Goal: Information Seeking & Learning: Check status

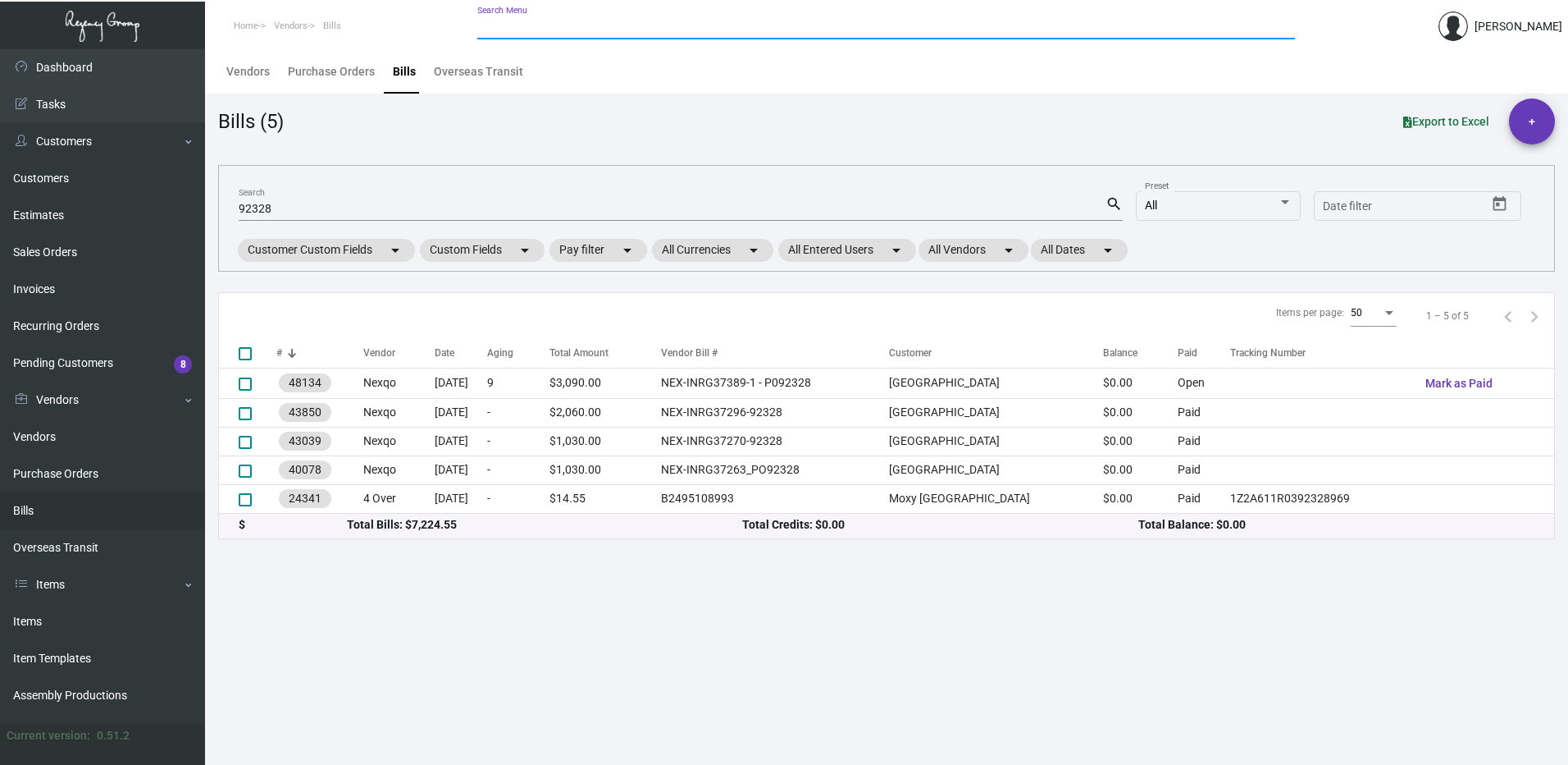
click at [514, 31] on input "Search Menu" at bounding box center [885, 27] width 818 height 13
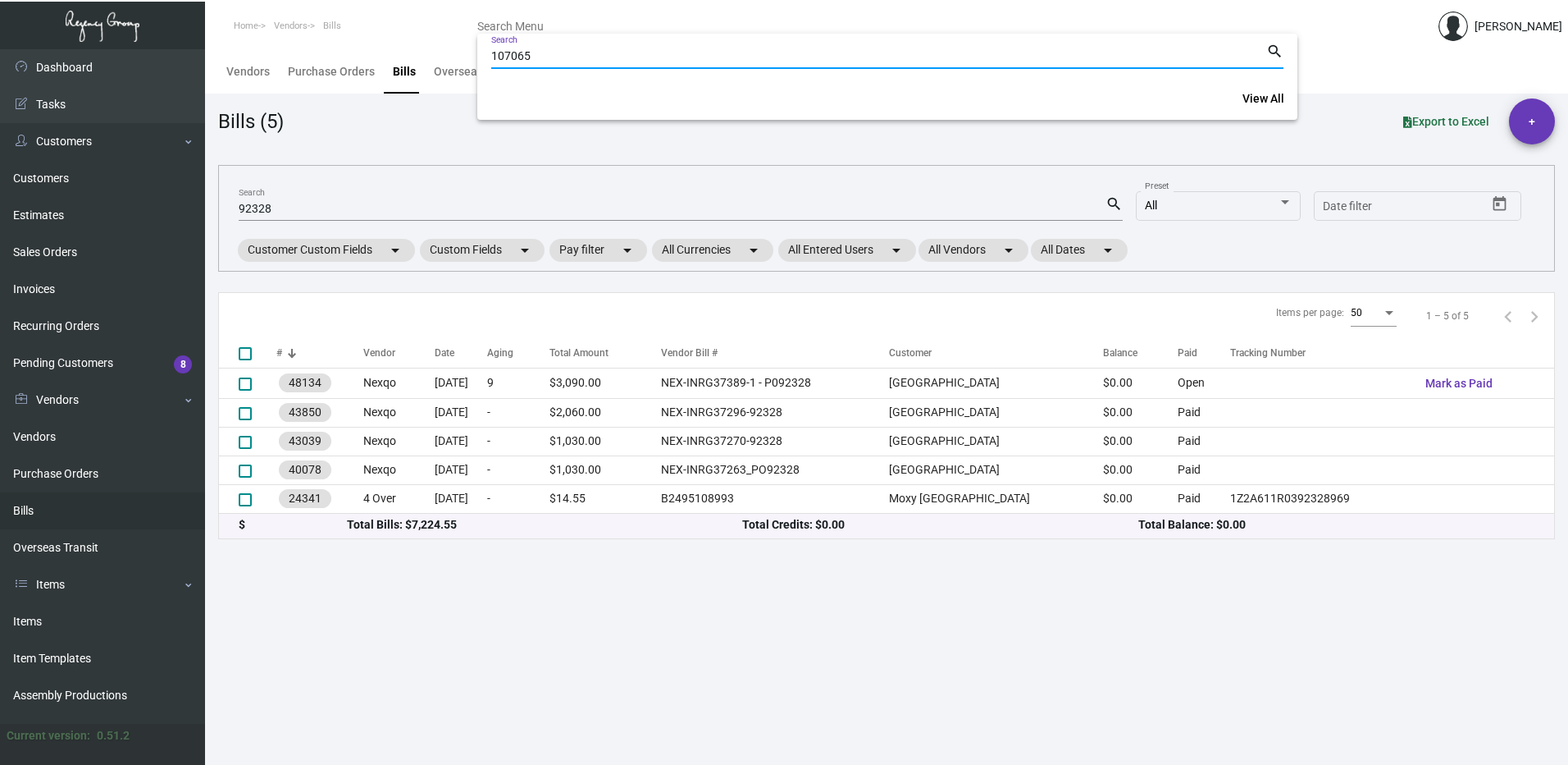
type input "107065"
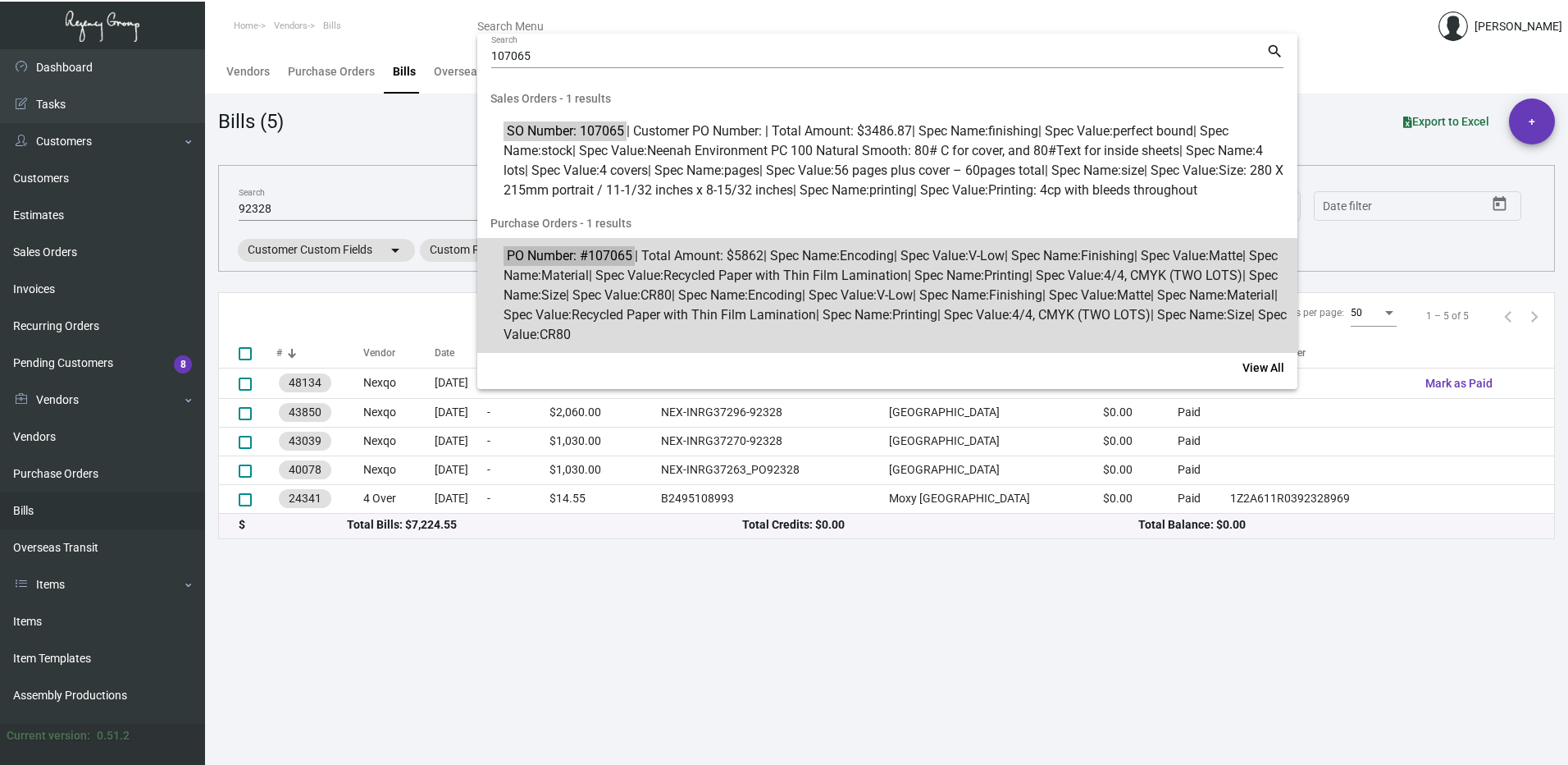
click at [684, 333] on span "PO Number: #107065 | Total Amount: $5862 | Spec Name: Encoding | Spec Value: V-…" at bounding box center [896, 295] width 785 height 99
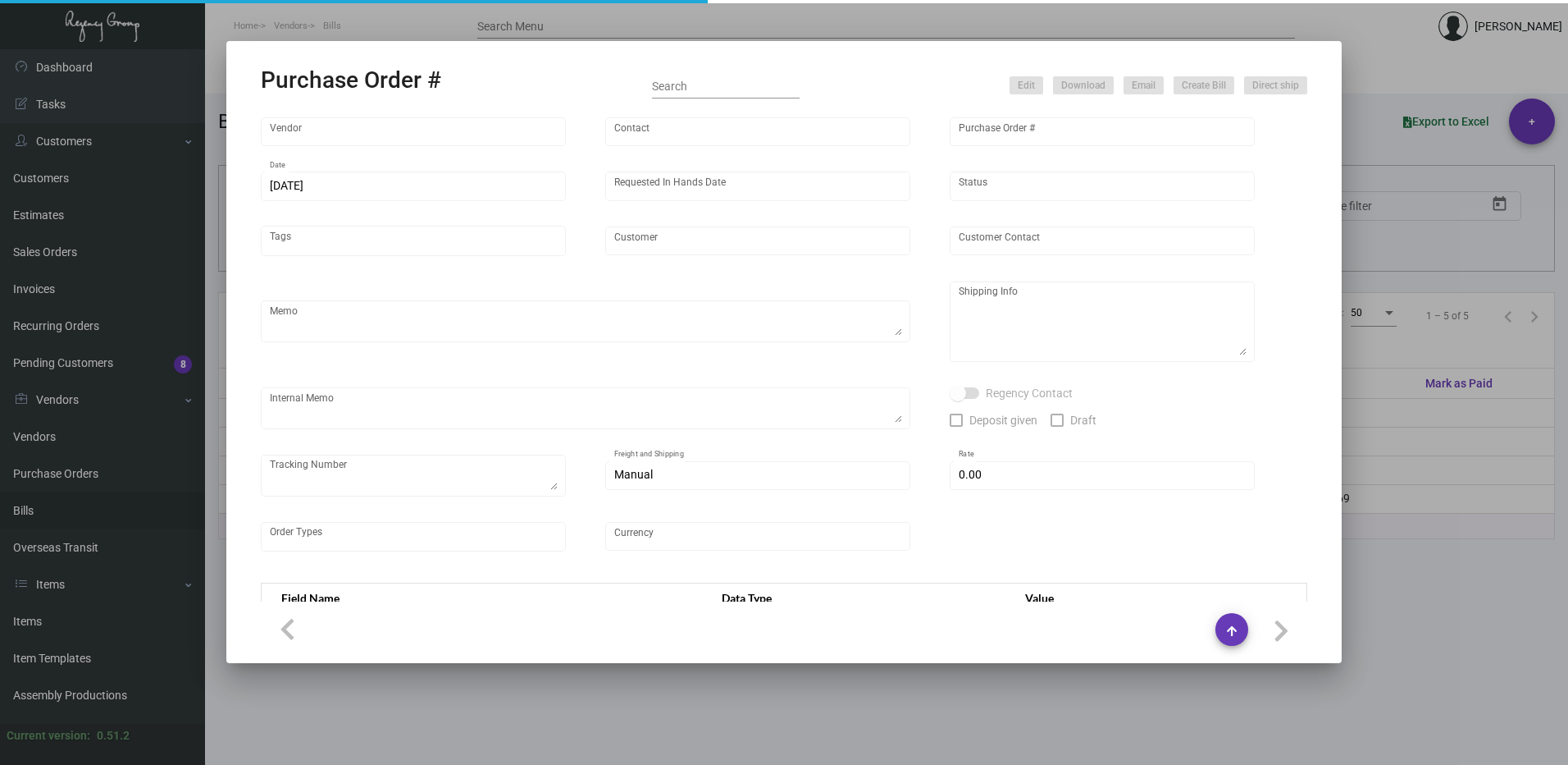
type input "Nexqo"
type input "[PERSON_NAME]"
type input "107065"
type input "[DATE]"
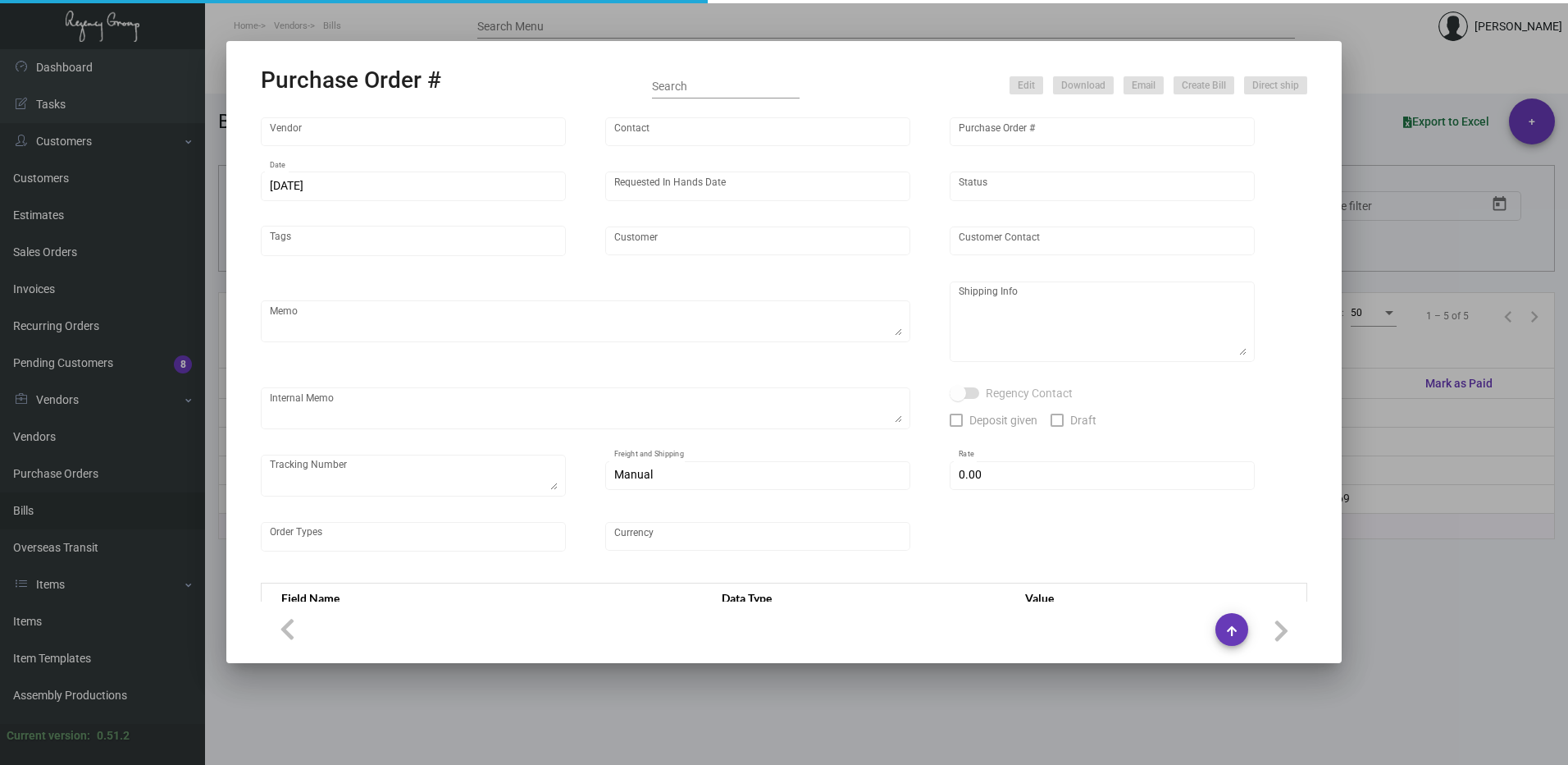
type input "Innside [US_STATE] Nomad"
type textarea "3K via air, 15K boat out ASAP, 12K leftover boat out [DATE]."
type textarea "Regency Group NJ - [PERSON_NAME] [STREET_ADDRESS]"
checkbox input "true"
type input "$ 0.00"
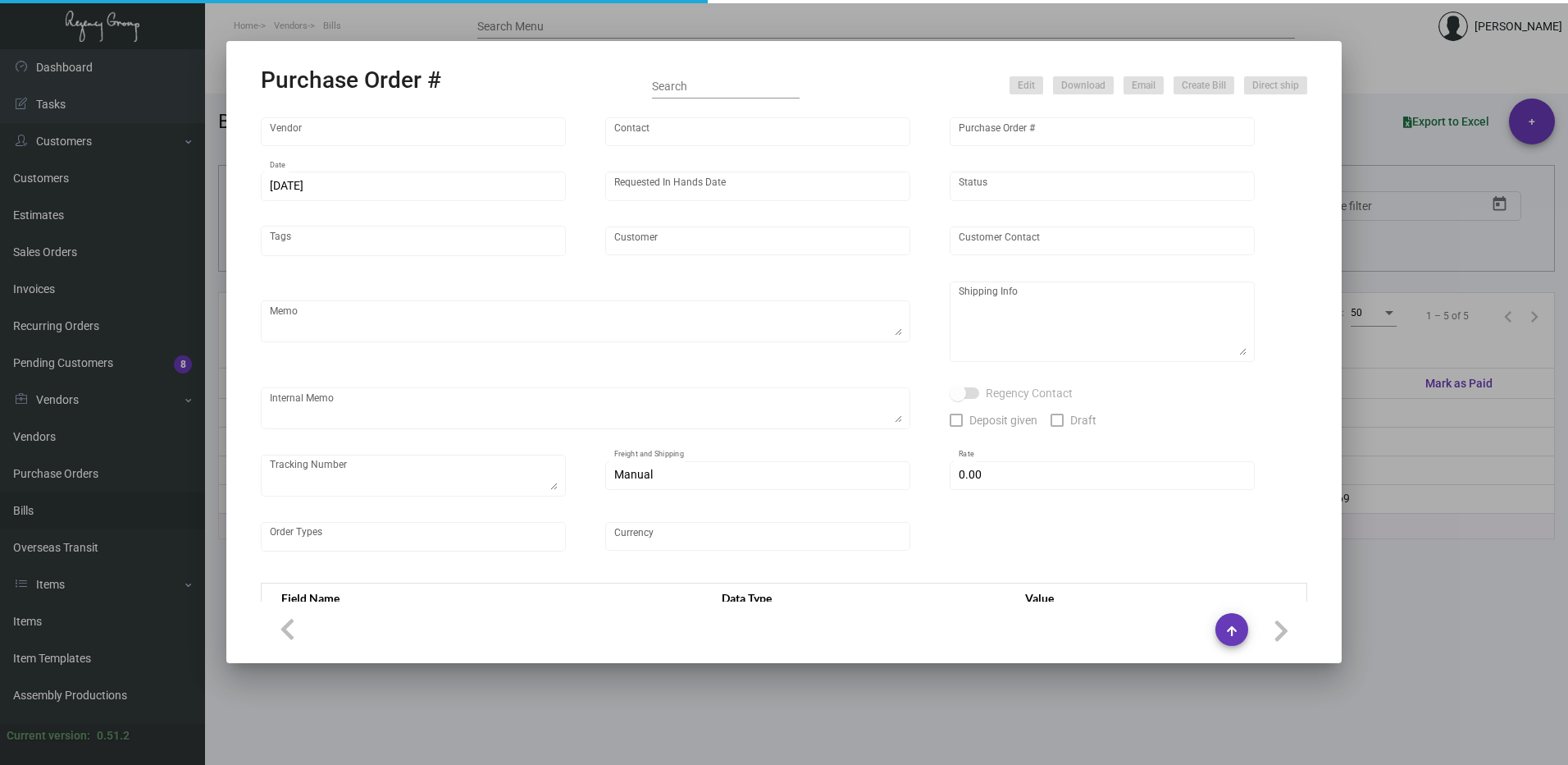
type input "United States Dollar $"
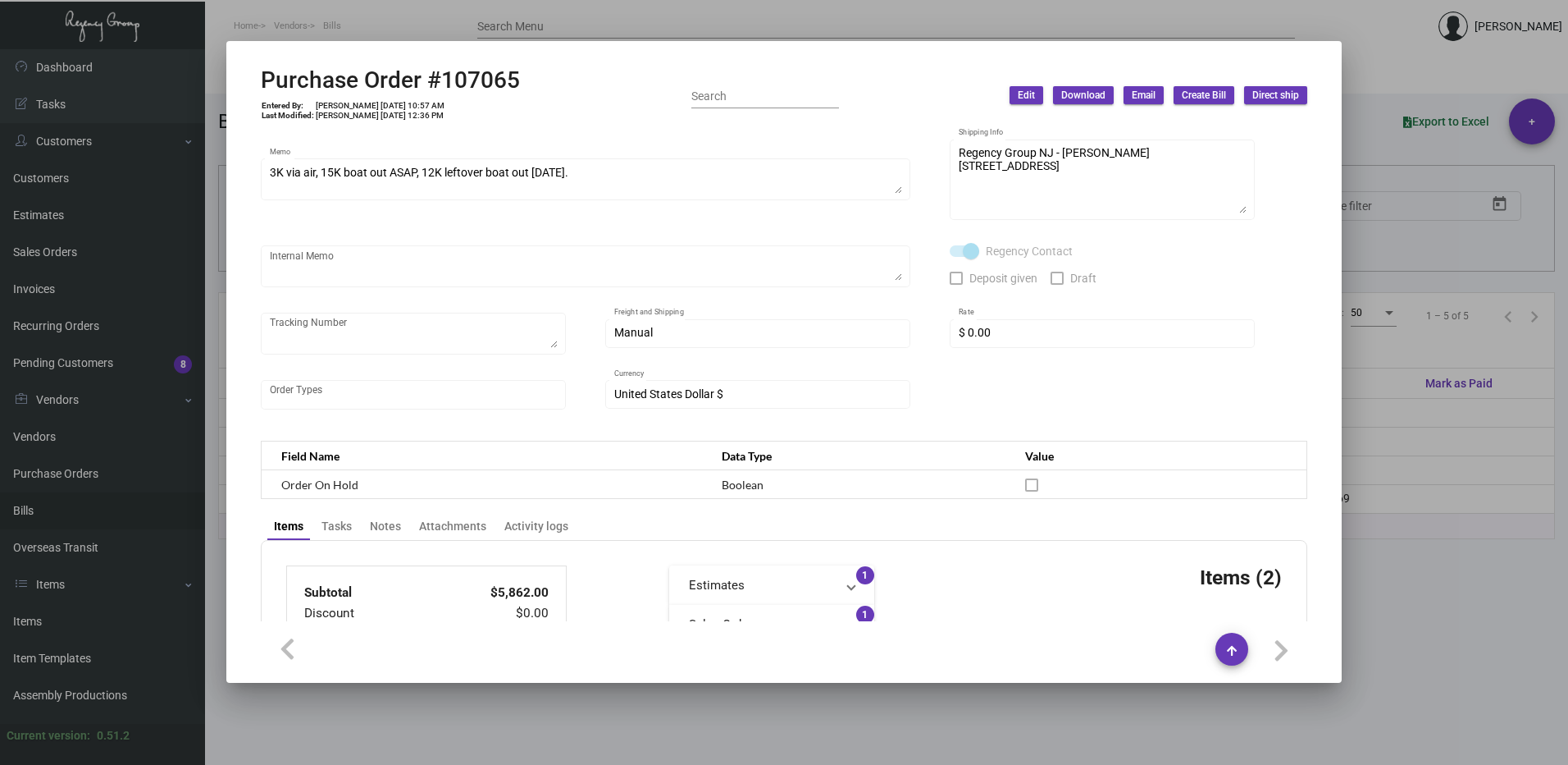
scroll to position [328, 0]
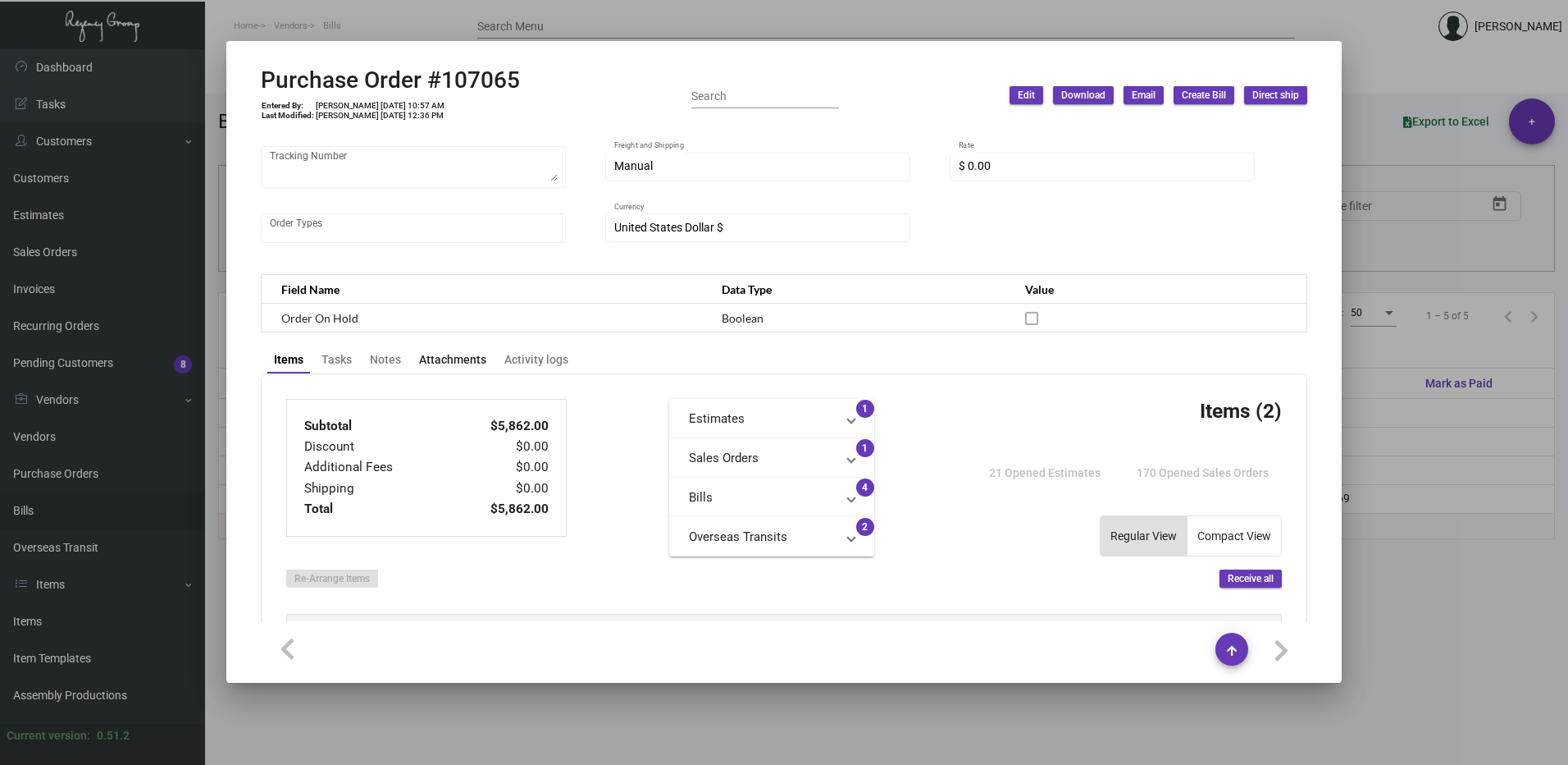
click at [461, 369] on div "Attachments" at bounding box center [452, 360] width 80 height 23
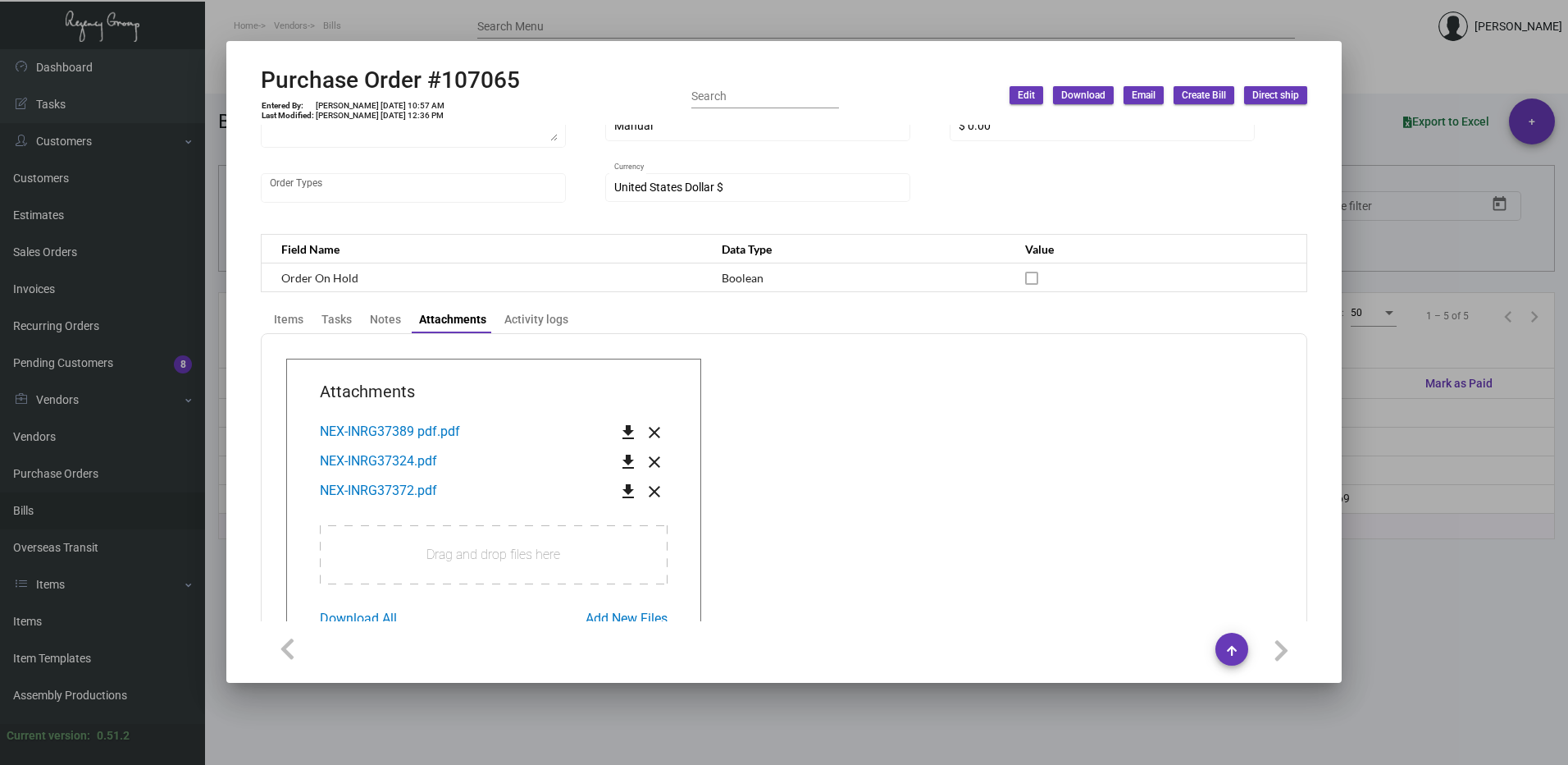
scroll to position [292, 0]
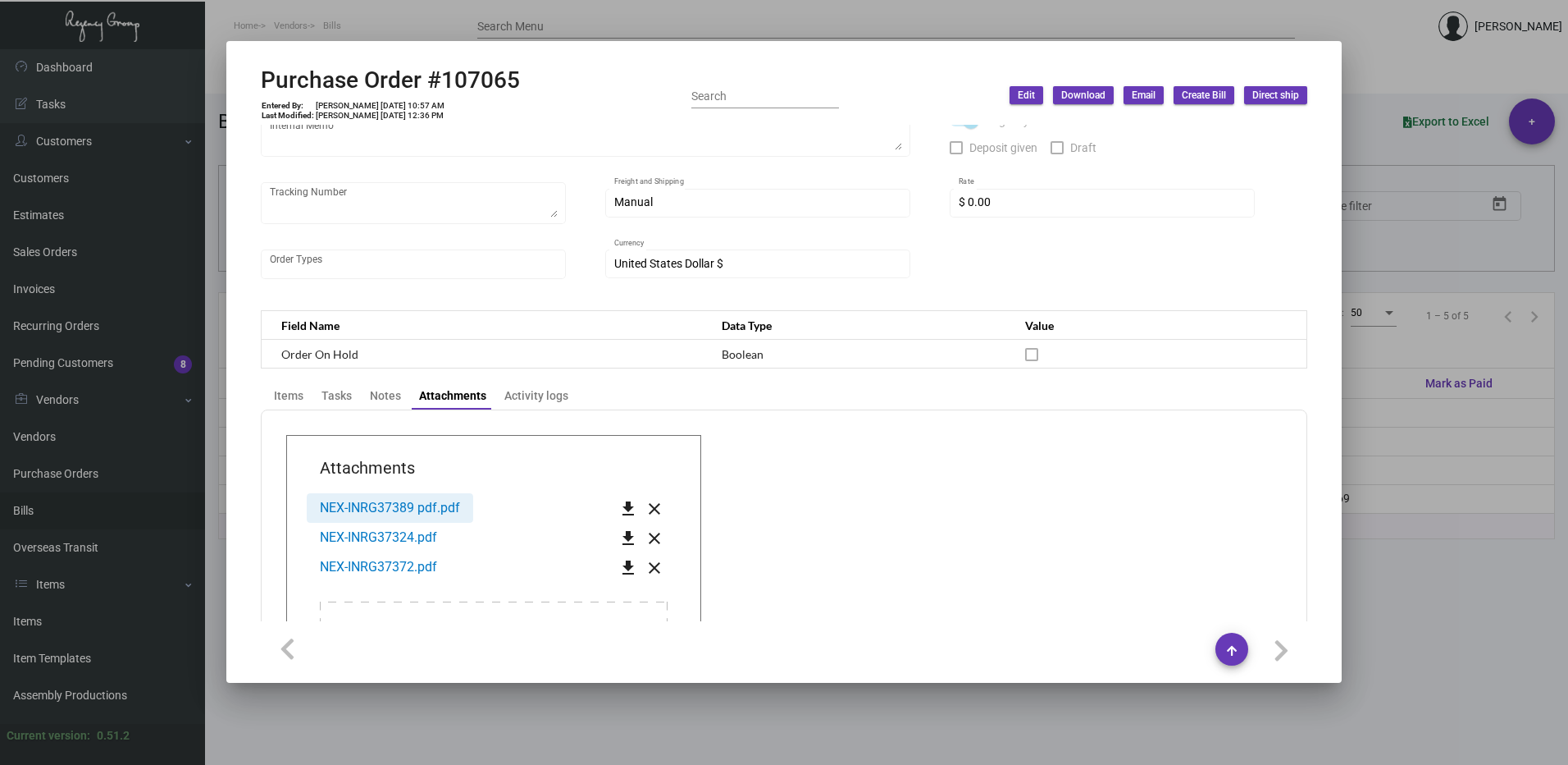
click at [404, 501] on span "NEX-INRG37389 pdf.pdf" at bounding box center [389, 507] width 140 height 16
click at [758, 527] on app-transaction-attachment "Attachments NEX-INRG37389 pdf.pdf get_app close NEX-INRG37324.pdf get_app close…" at bounding box center [784, 593] width 996 height 315
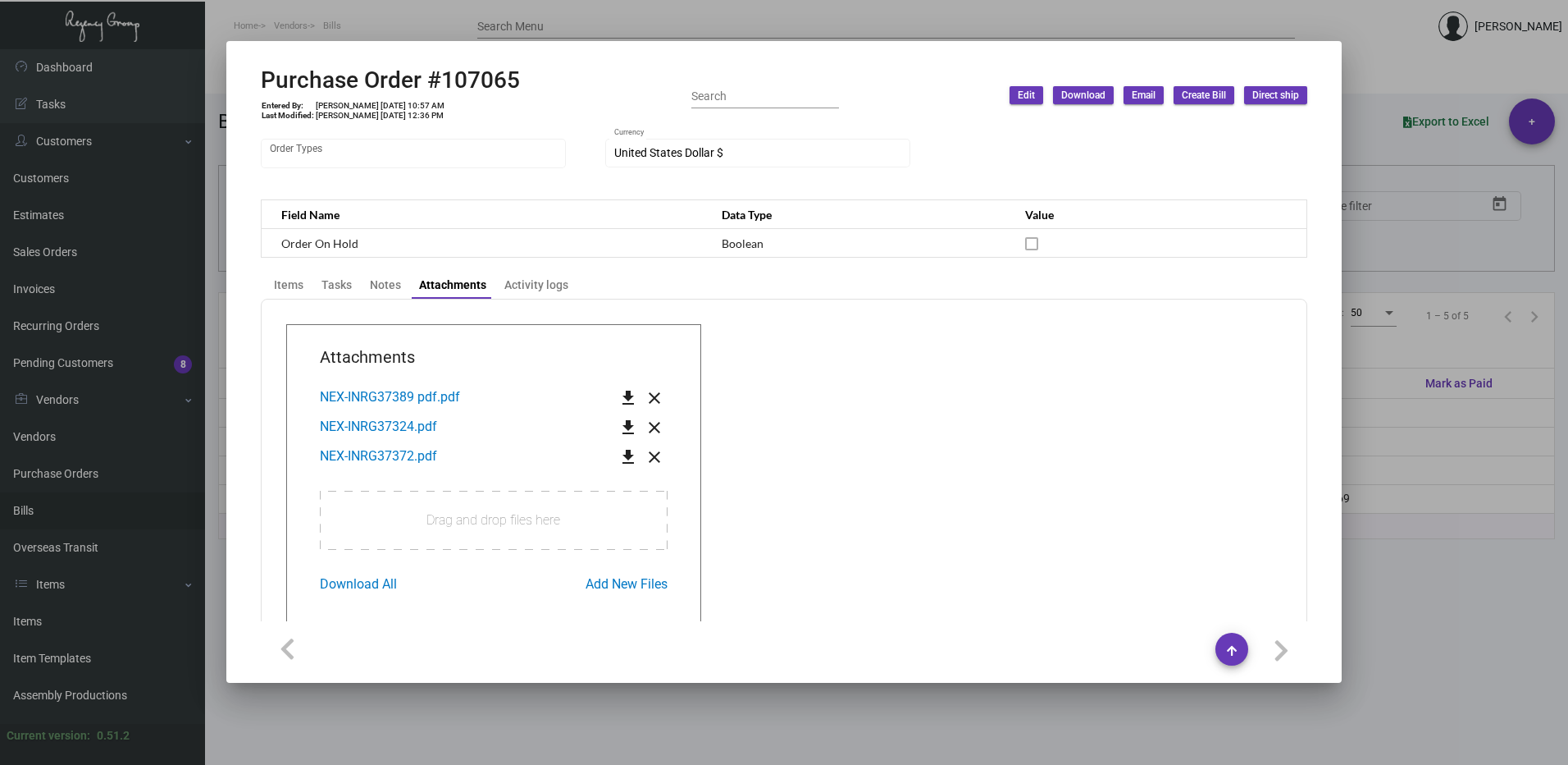
scroll to position [374, 0]
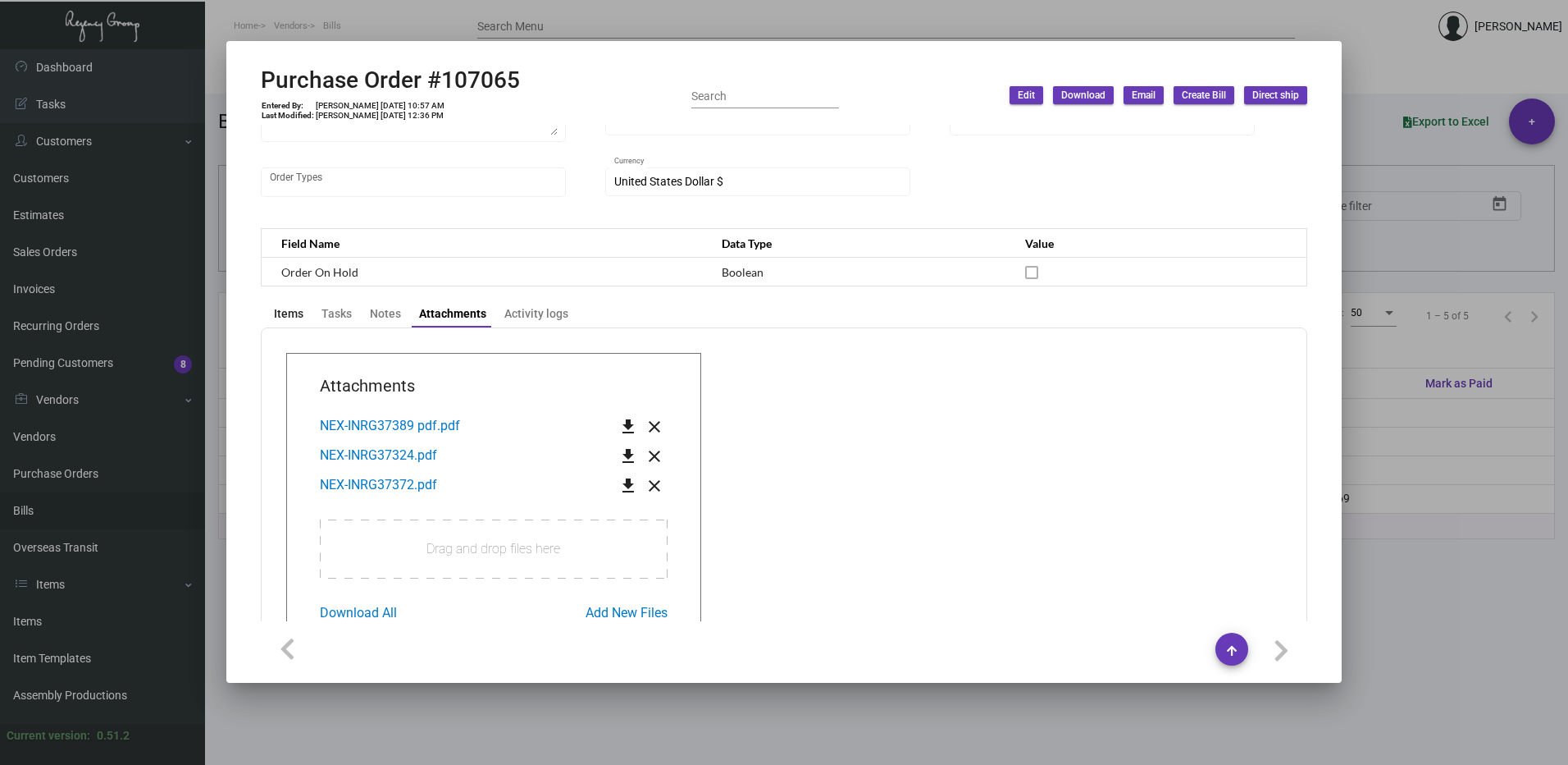
click at [296, 311] on div "Items" at bounding box center [289, 313] width 30 height 17
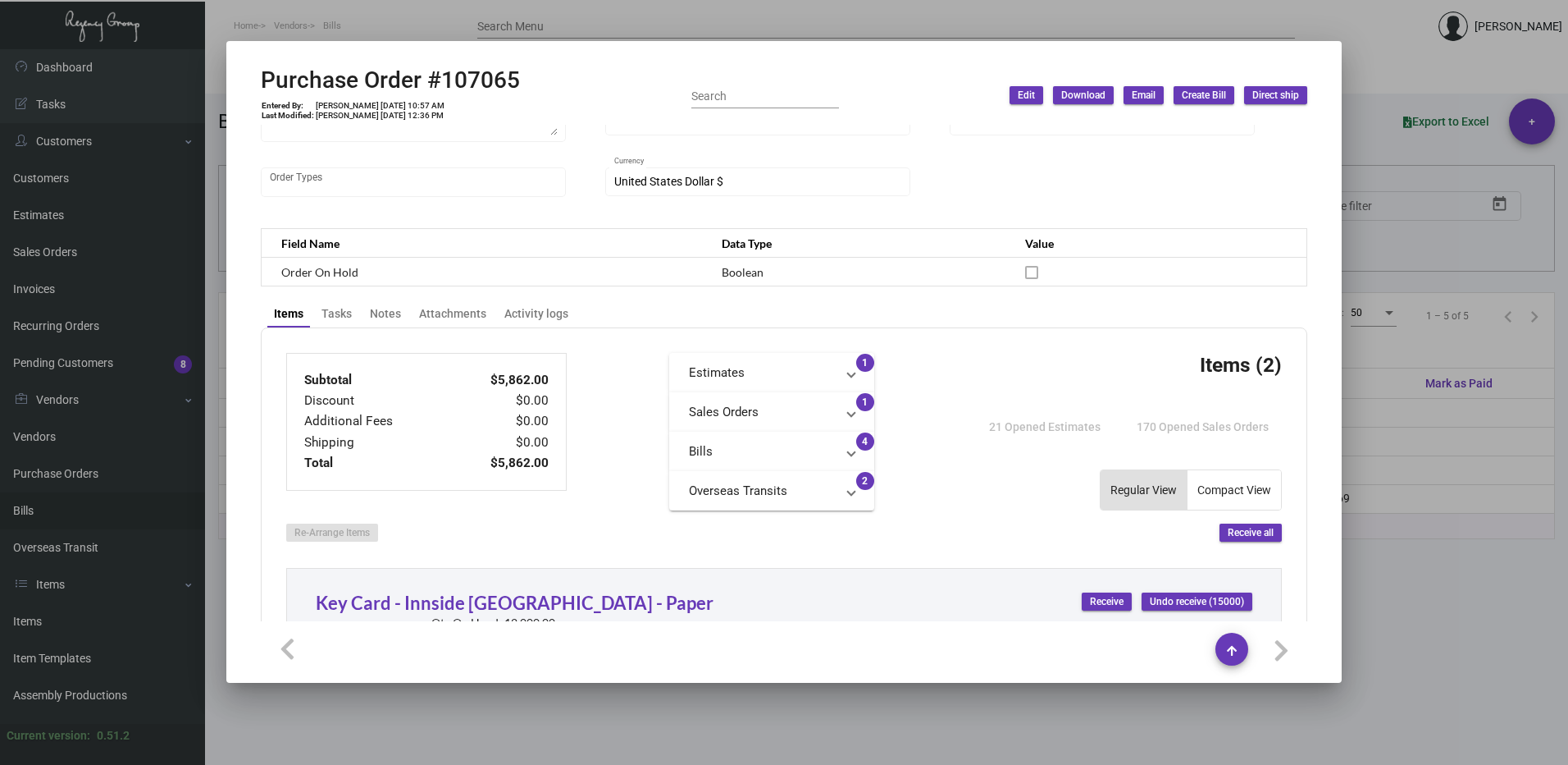
click at [774, 445] on mat-panel-title "Bills" at bounding box center [762, 452] width 146 height 19
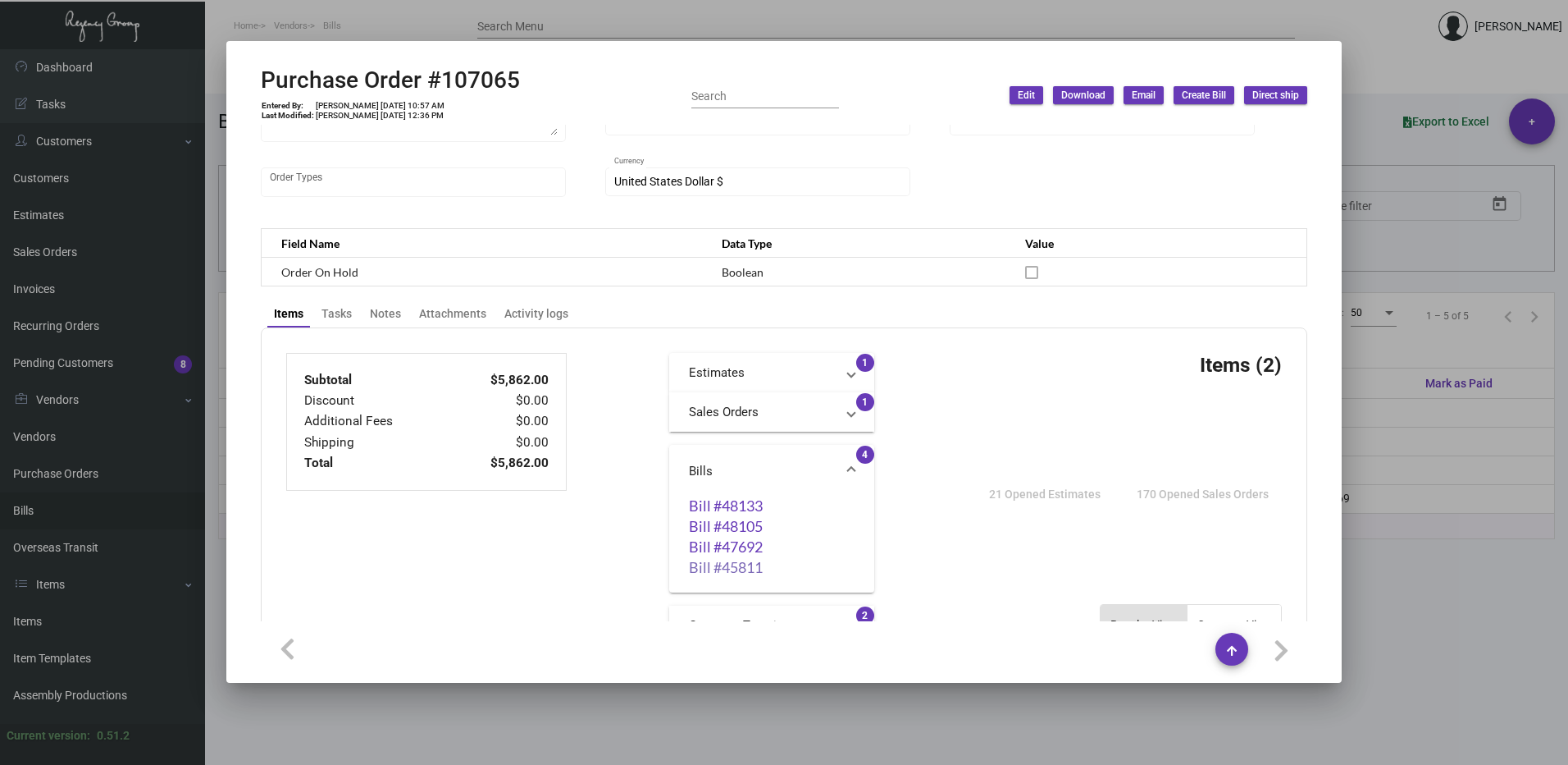
click at [741, 564] on link "Bill #45811" at bounding box center [772, 567] width 166 height 17
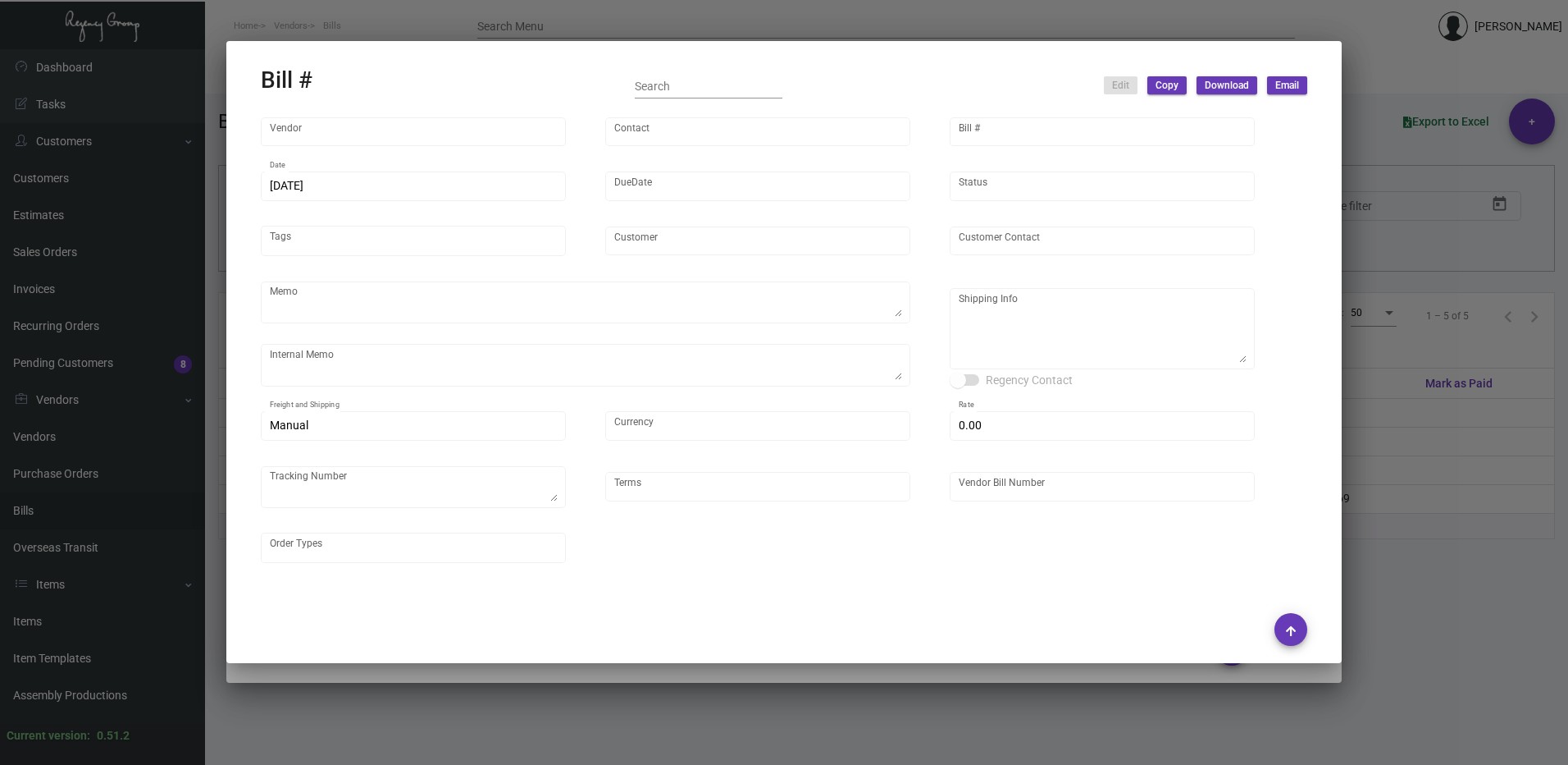
type input "Nexqo"
type input "[PERSON_NAME]"
type input "45811"
type input "[DATE]"
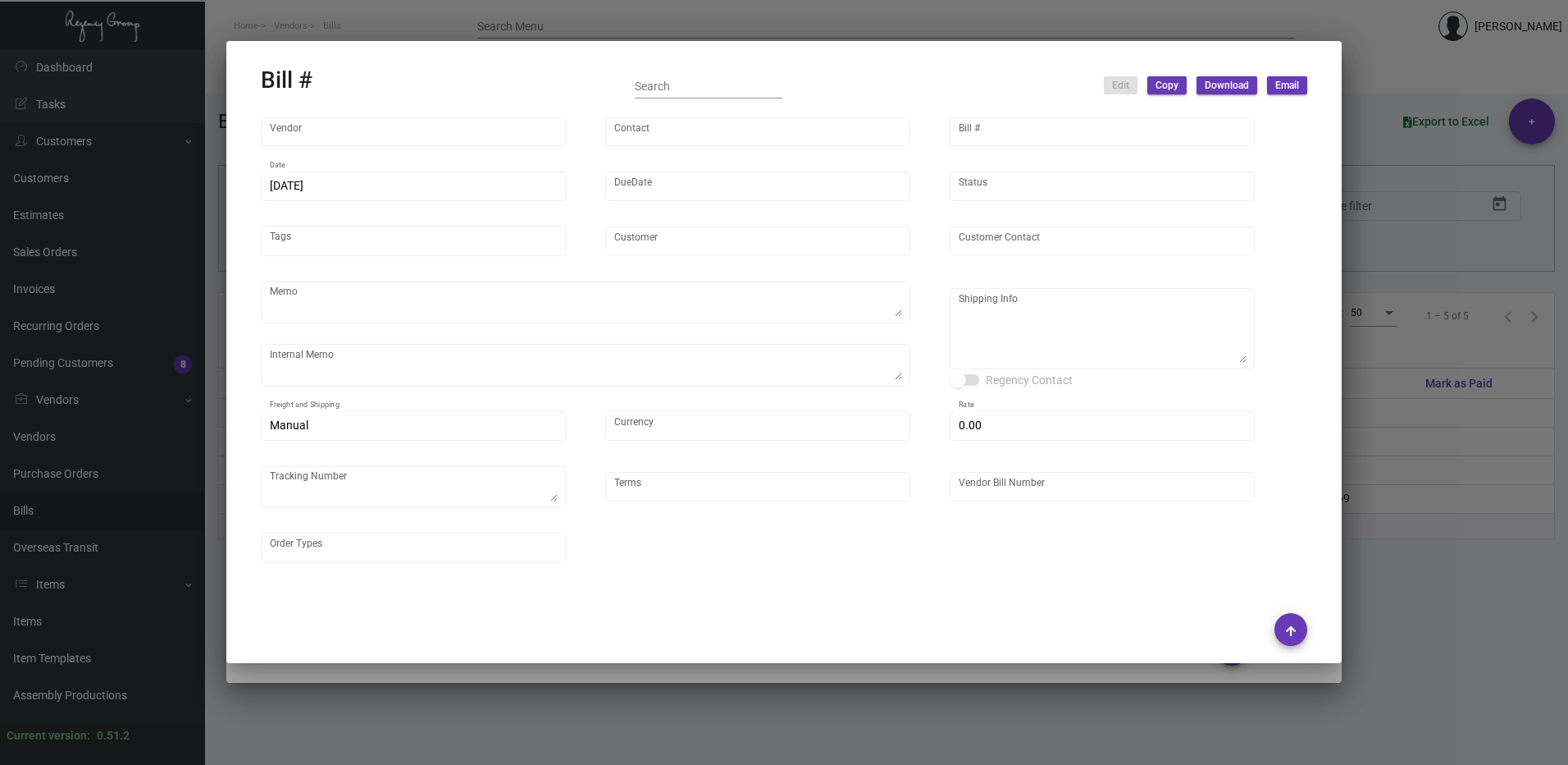
type input "Innside [US_STATE] Nomad"
type input "[PERSON_NAME]"
type textarea "3K via air, 15K boat out ASAP, 12K leftover boat out [DATE]."
type textarea "Innside [US_STATE] Nomad - [PERSON_NAME] [STREET_ADDRESS][US_STATE]"
type input "United States Dollar $"
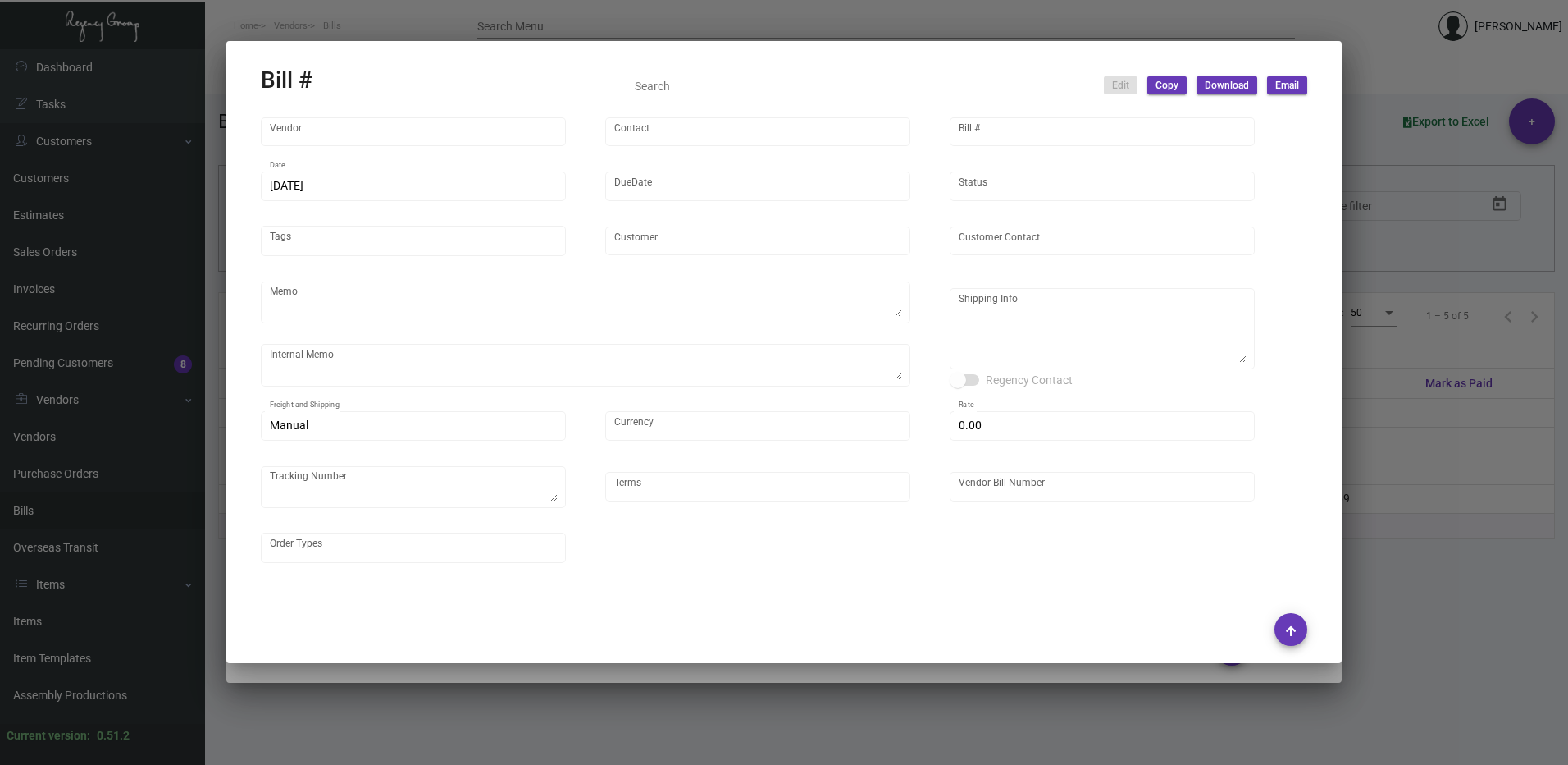
type input "$ 0.00"
type input "Net 45"
type input "NEX-INRG37324-107065"
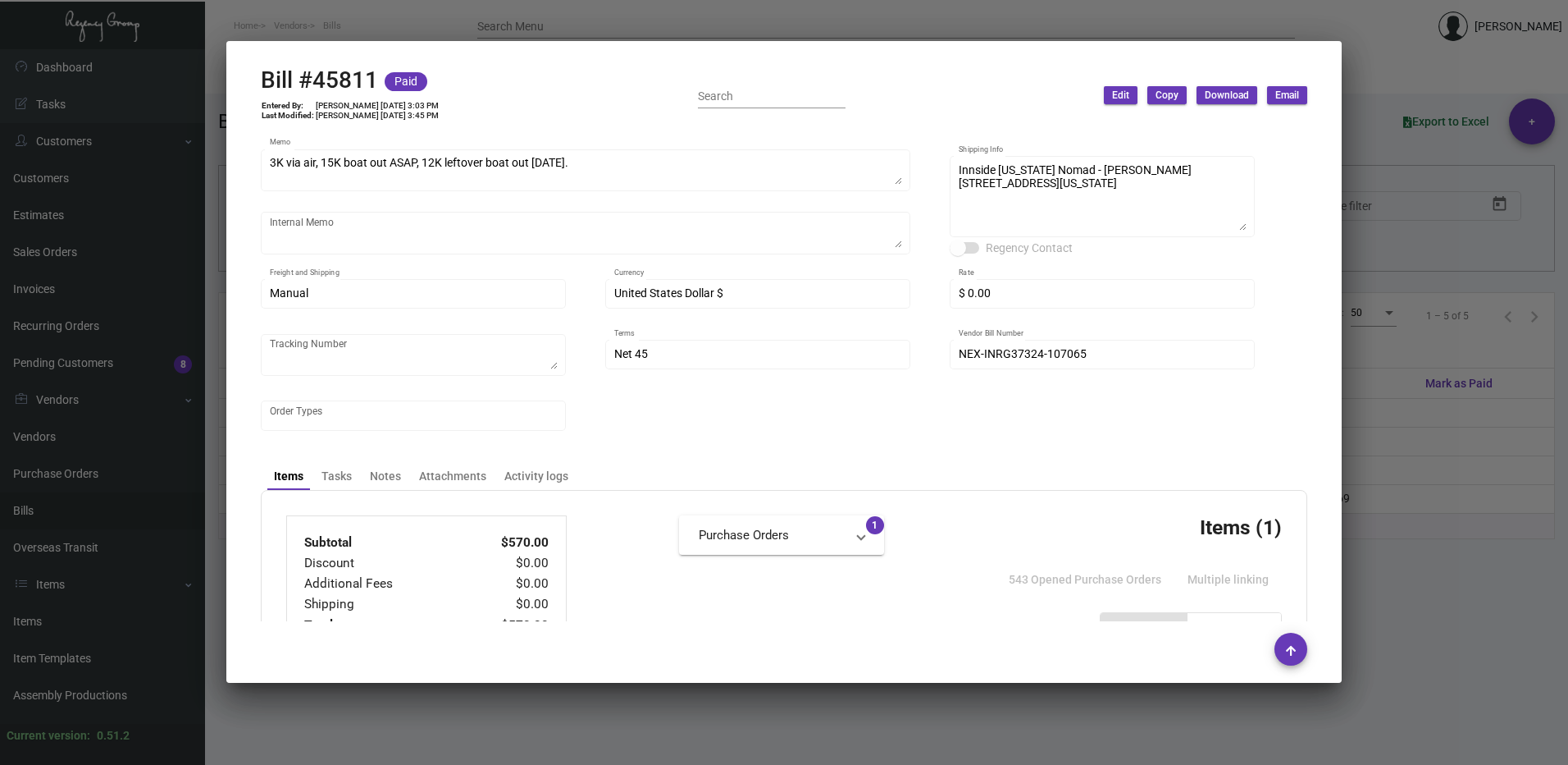
scroll to position [246, 0]
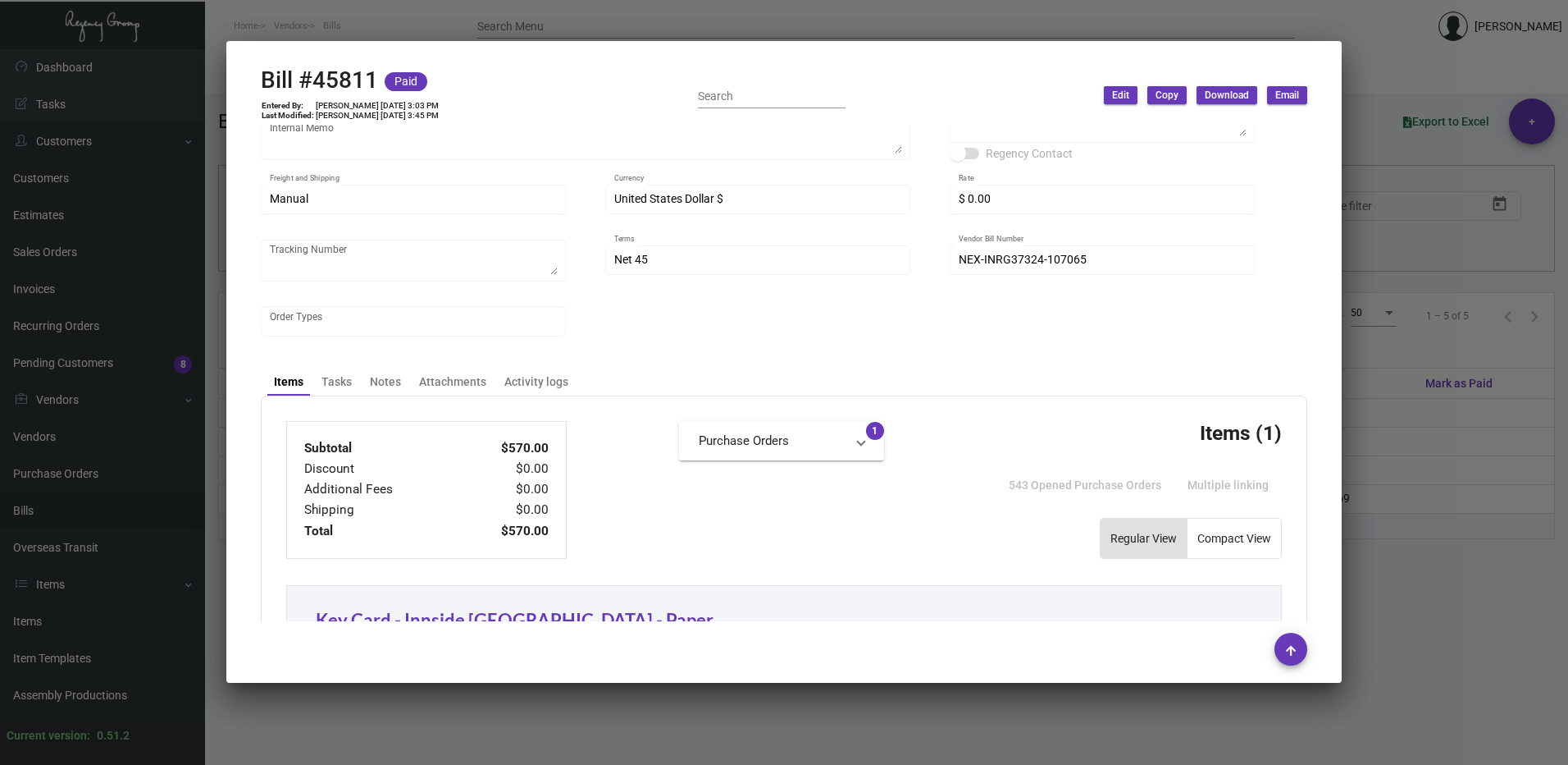
click at [1417, 152] on div at bounding box center [784, 382] width 1568 height 765
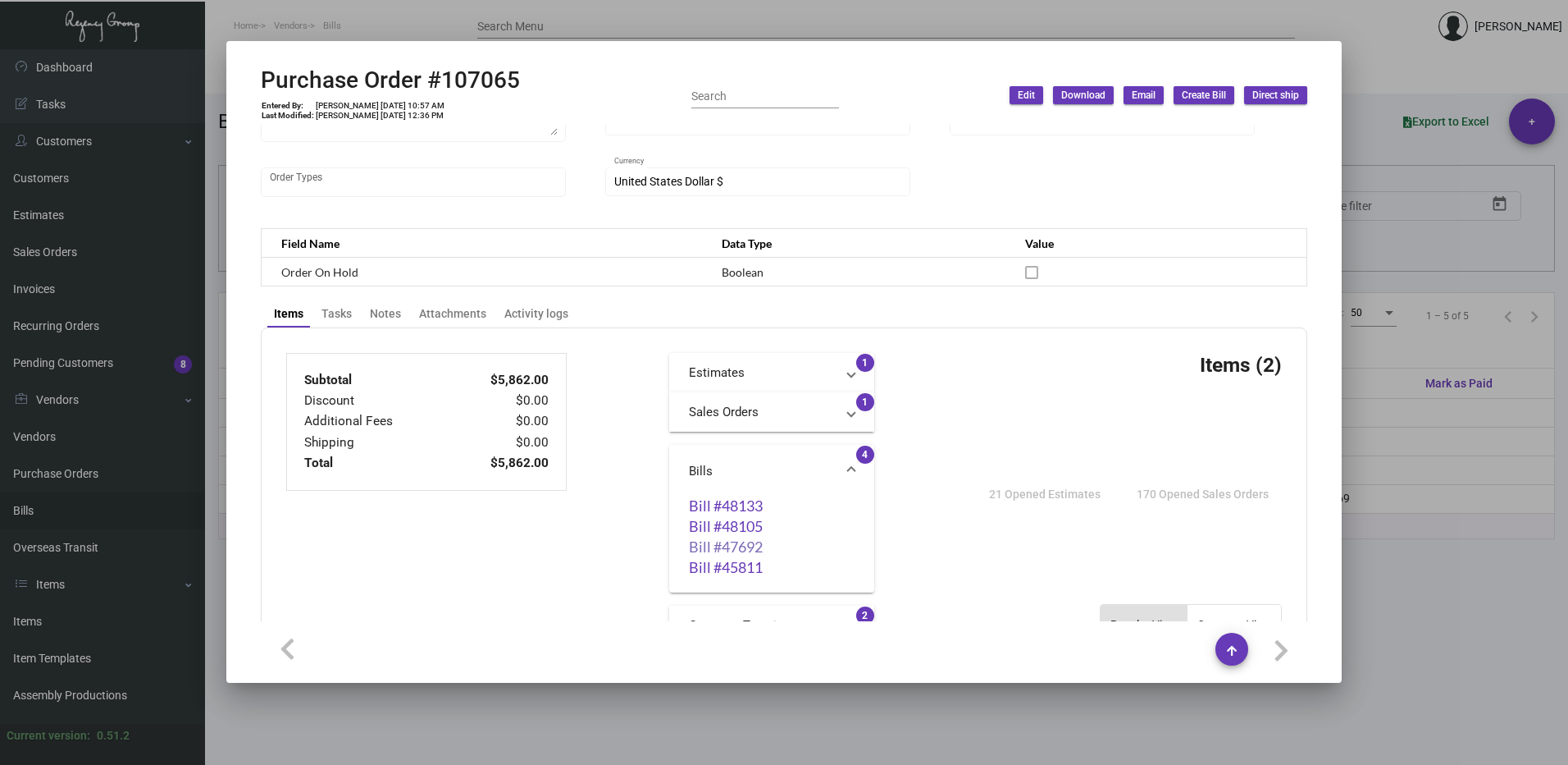
click at [747, 547] on link "Bill #47692" at bounding box center [772, 546] width 166 height 17
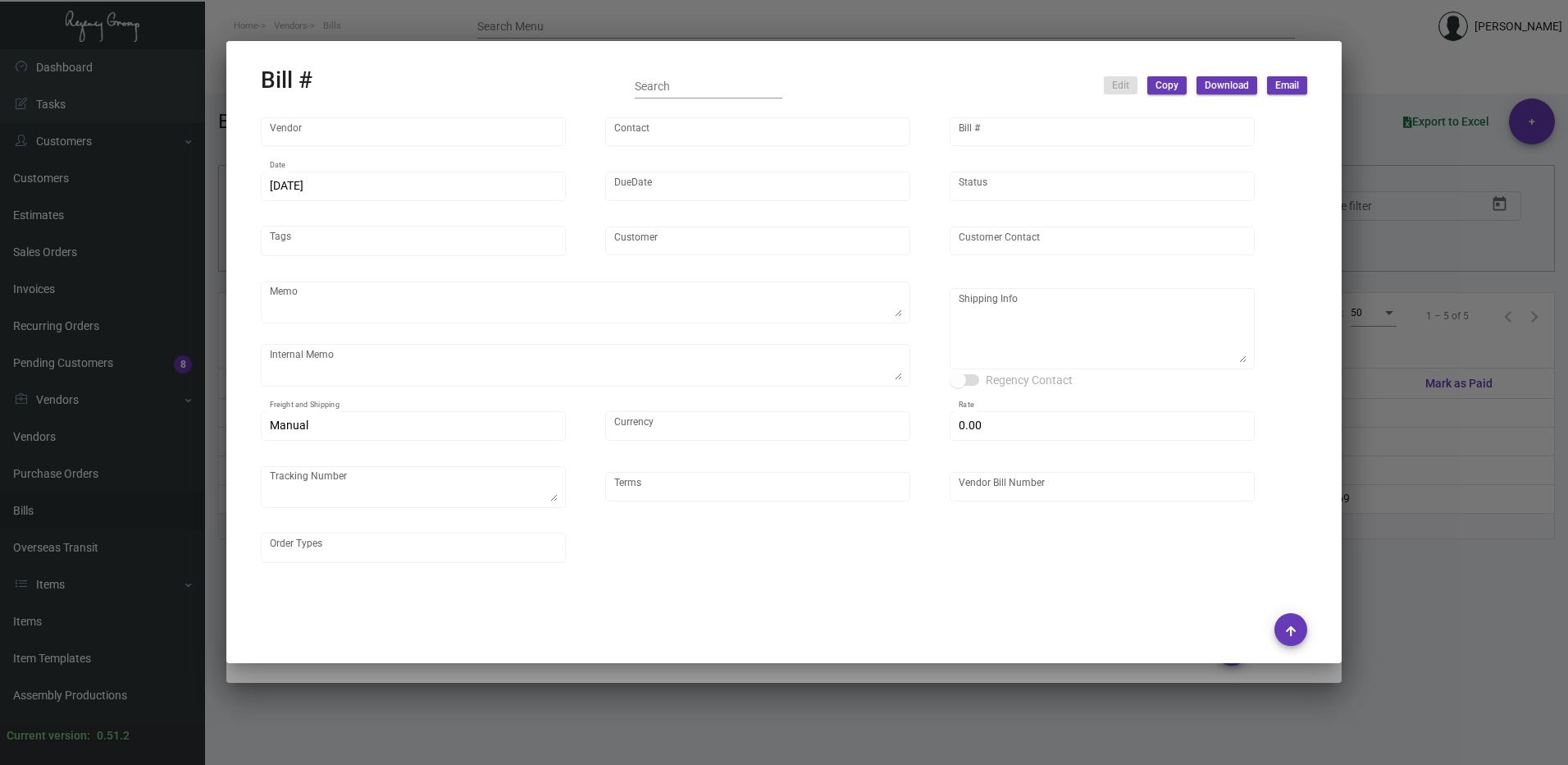
type input "Nexqo"
type input "[PERSON_NAME]"
type input "47692"
type input "[DATE]"
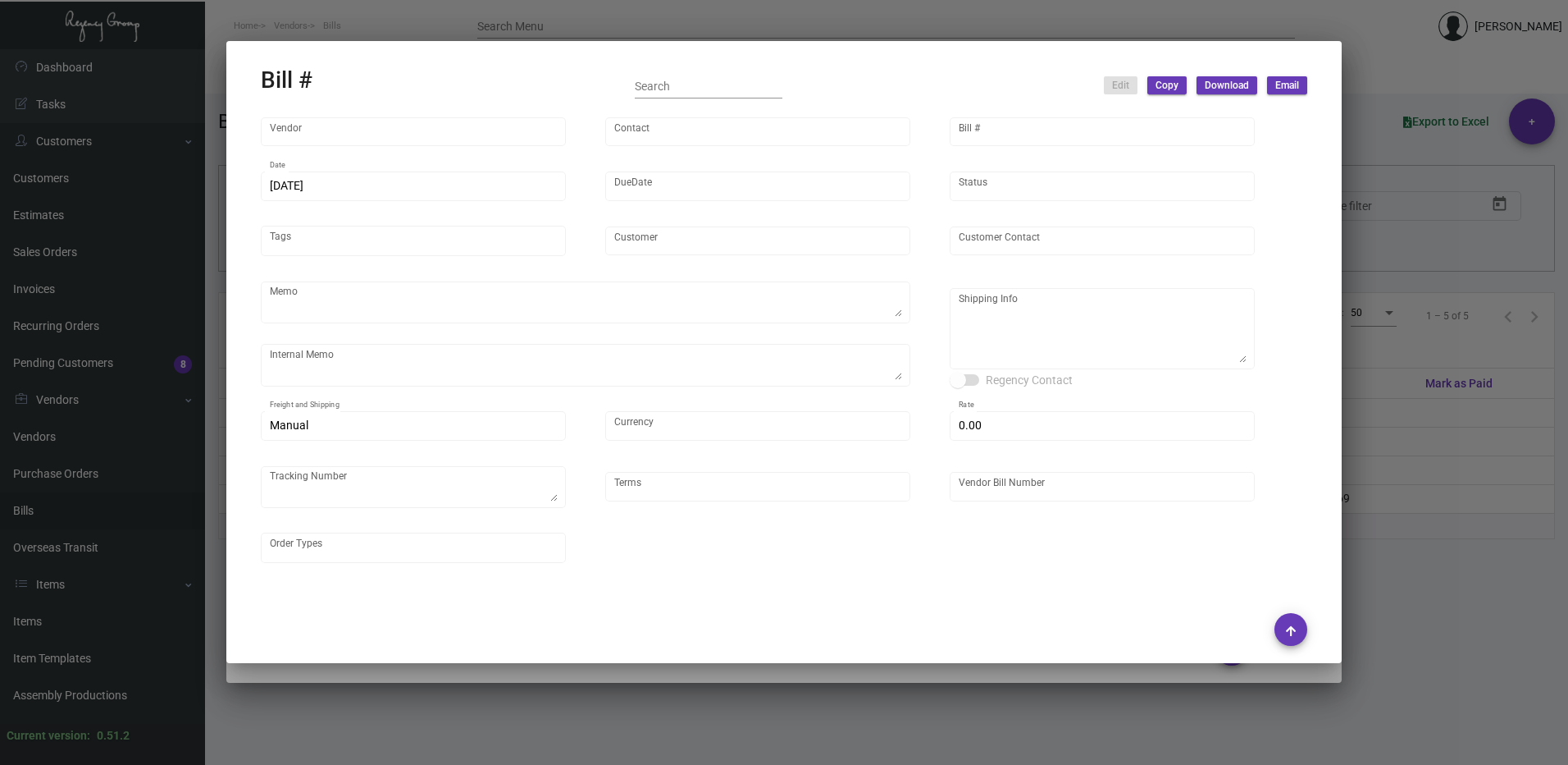
type input "Innside [US_STATE] Nomad"
type input "[PERSON_NAME]"
type textarea "3K via air, 15K boat out ASAP, 12K leftover boat out [DATE]."
type textarea "Innside [US_STATE] Nomad - [PERSON_NAME] [STREET_ADDRESS][US_STATE]"
type input "United States Dollar $"
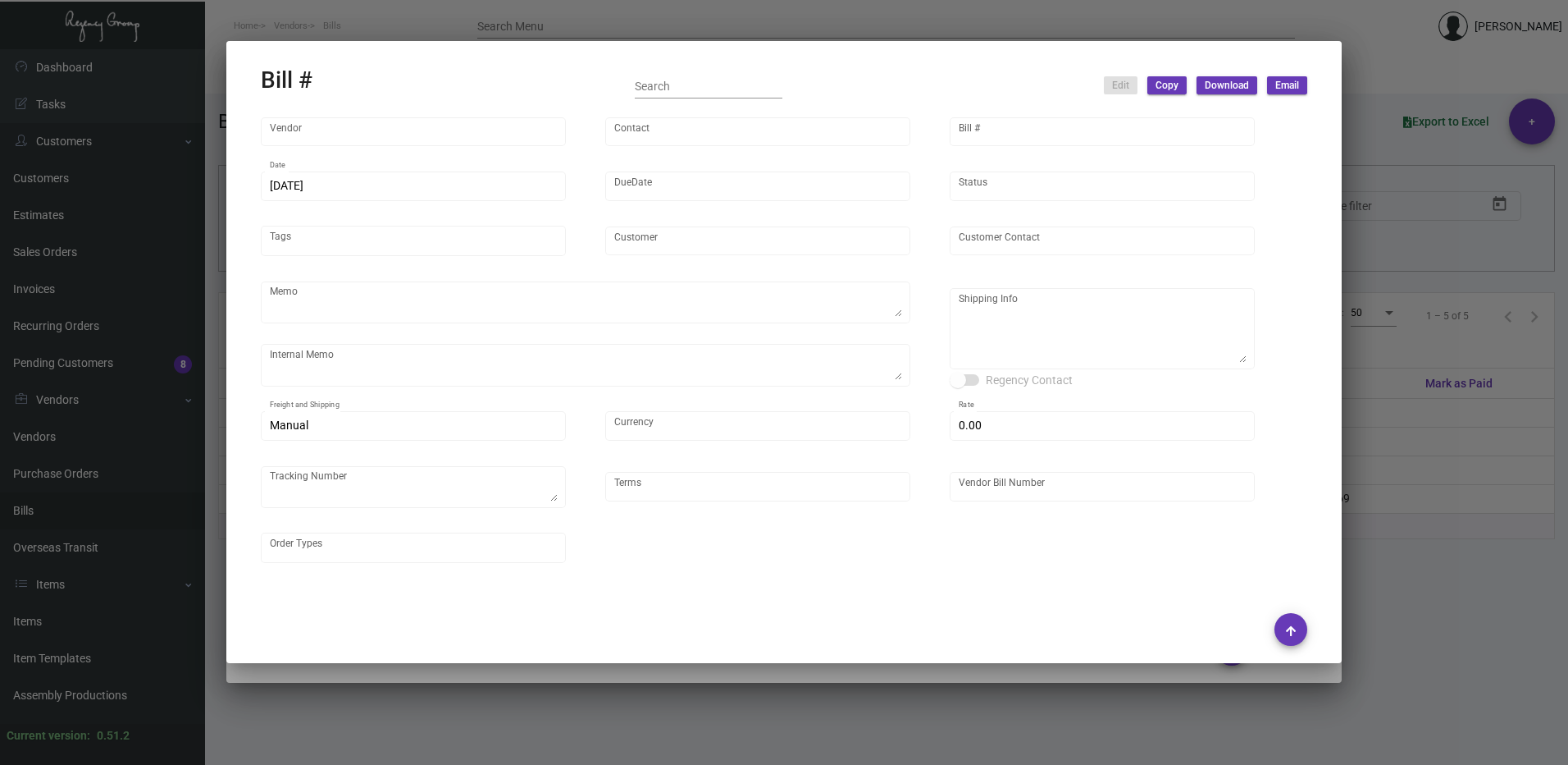
type input "$ 0.00"
type textarea "736177E"
type input "Net 45"
type input "NEX-INRG37342-14"
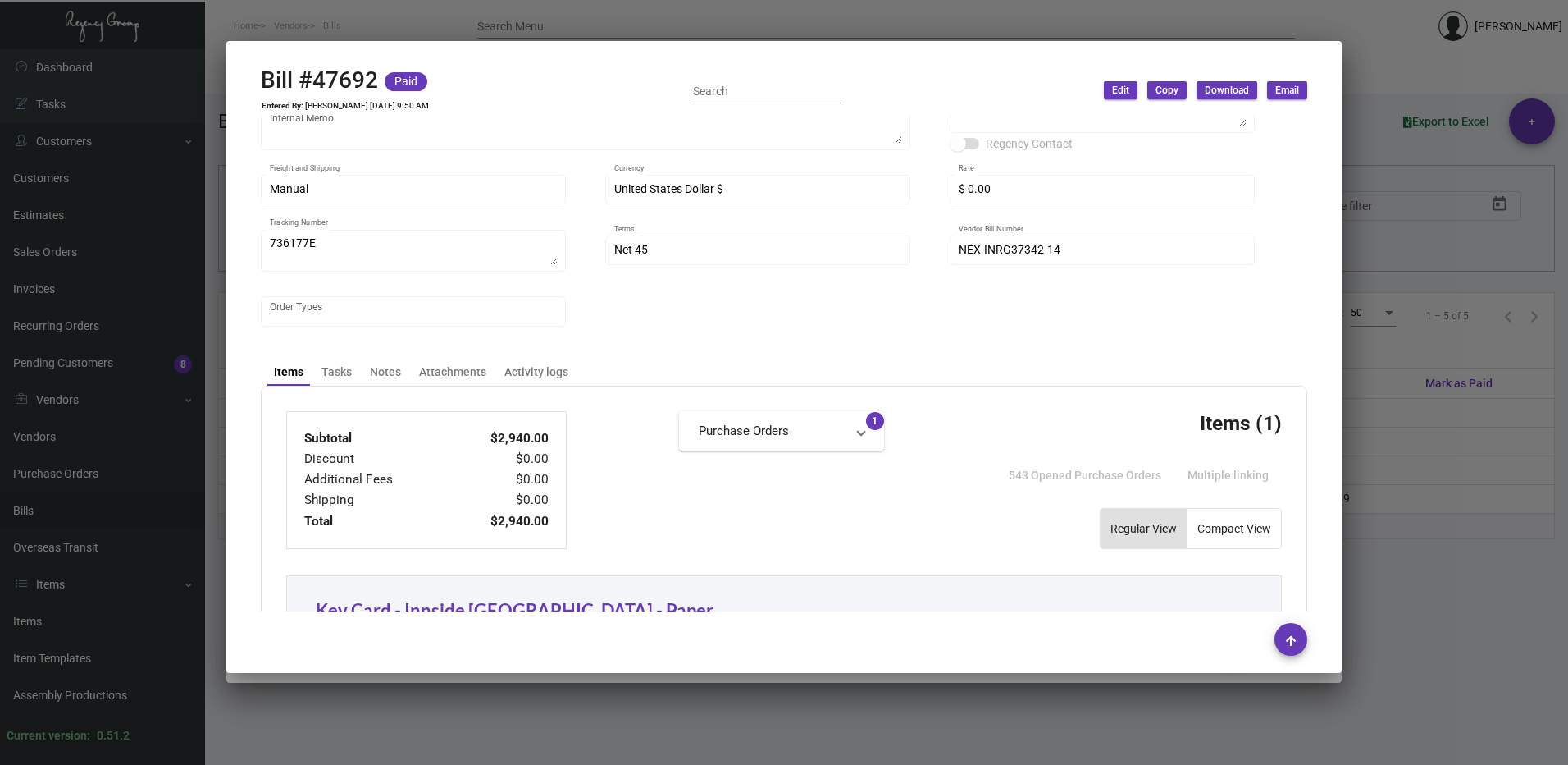
click at [1413, 361] on div at bounding box center [784, 382] width 1568 height 765
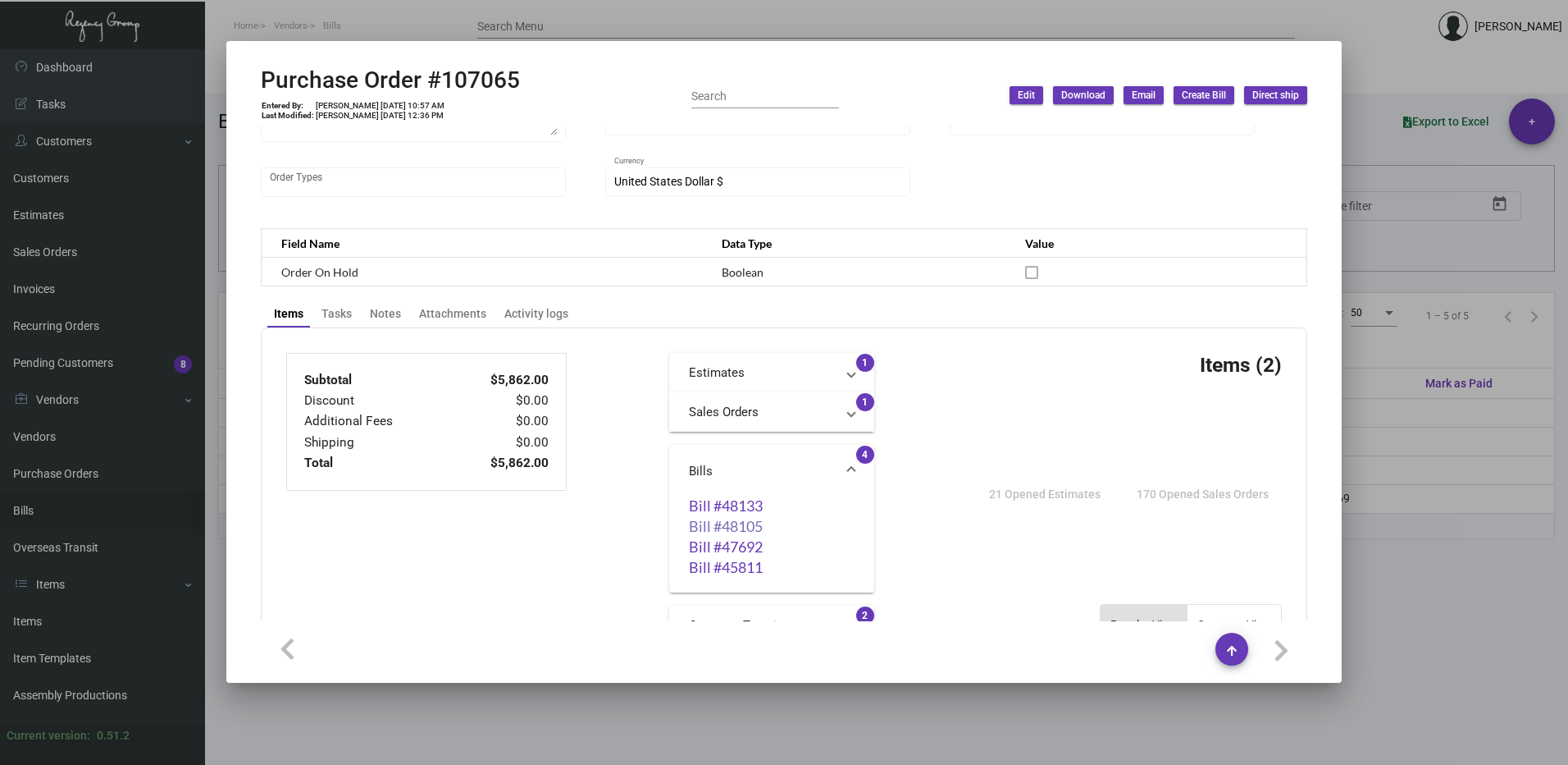
click at [734, 533] on link "Bill #48105" at bounding box center [772, 526] width 166 height 17
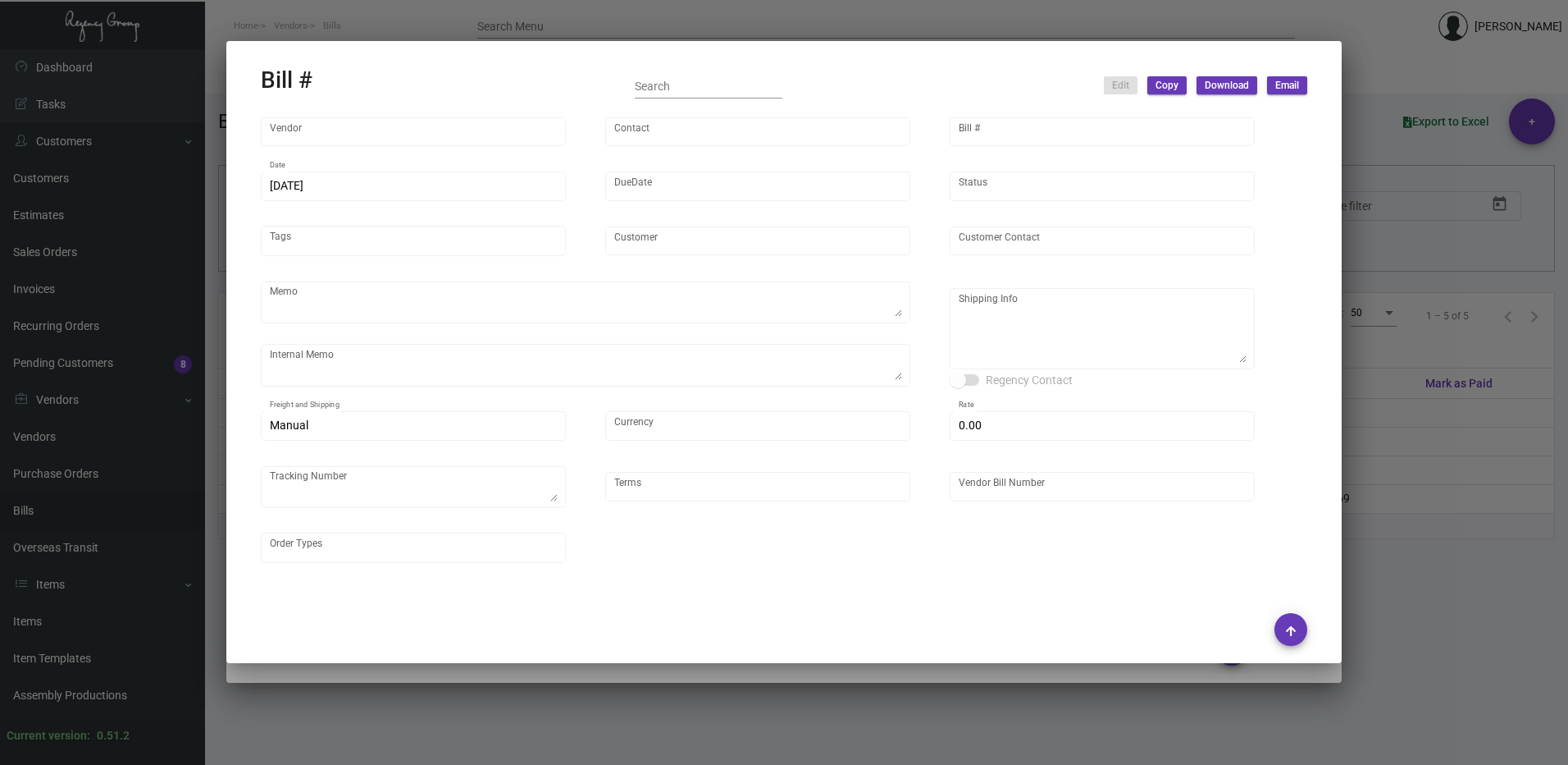
type input "Nexqo"
type input "[PERSON_NAME]"
type input "48105"
type input "[DATE]"
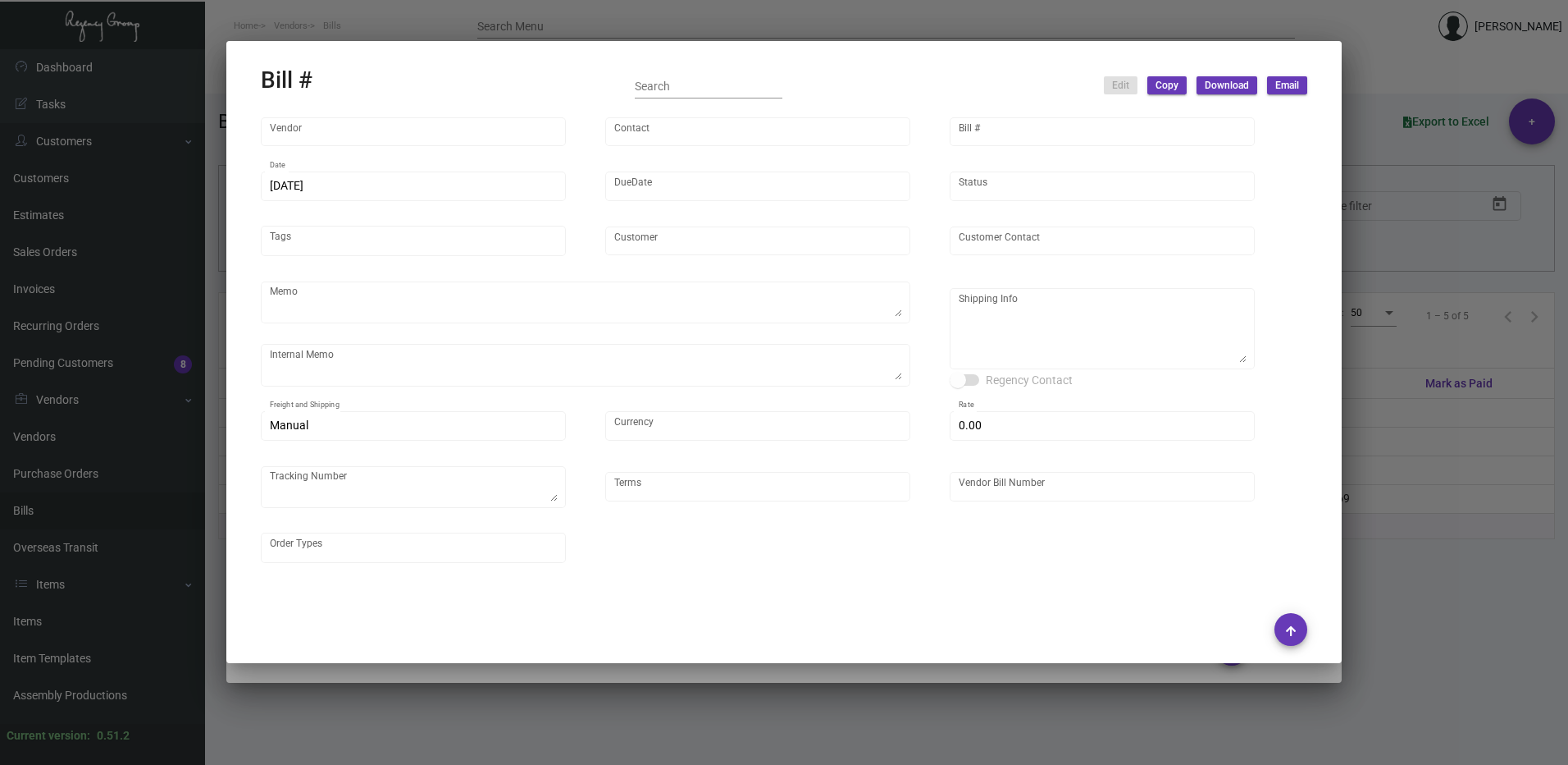
type input "Innside [US_STATE] Nomad"
type input "[PERSON_NAME]"
type textarea "3K via air, 15K boat out ASAP, 12K leftover boat out [DATE]."
type textarea "Innside [US_STATE] Nomad - [PERSON_NAME] [STREET_ADDRESS][US_STATE]"
type input "United States Dollar $"
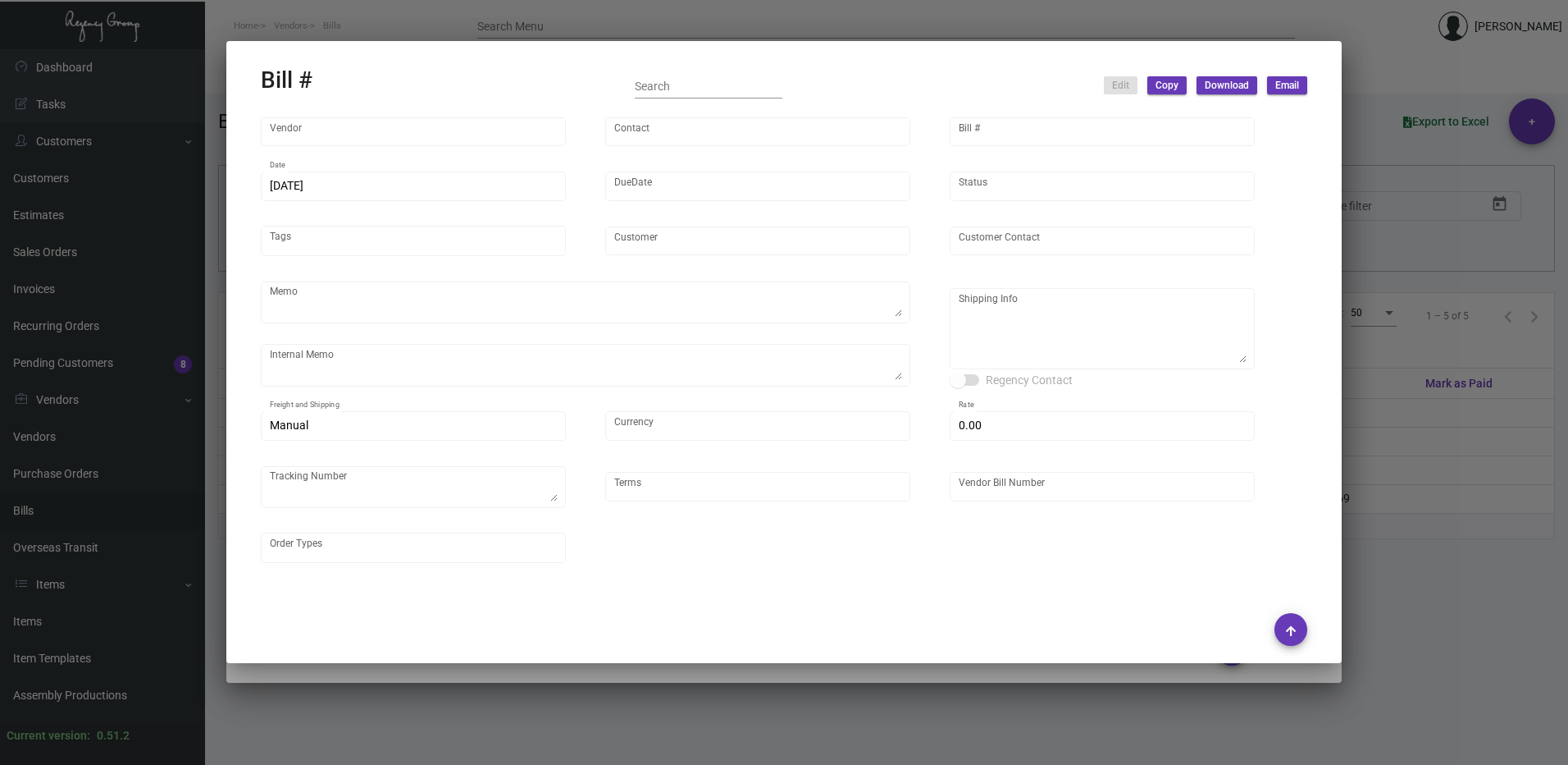
type input "$ 0.00"
type input "Net 45"
type input "NEX-INRG37372 - 107065"
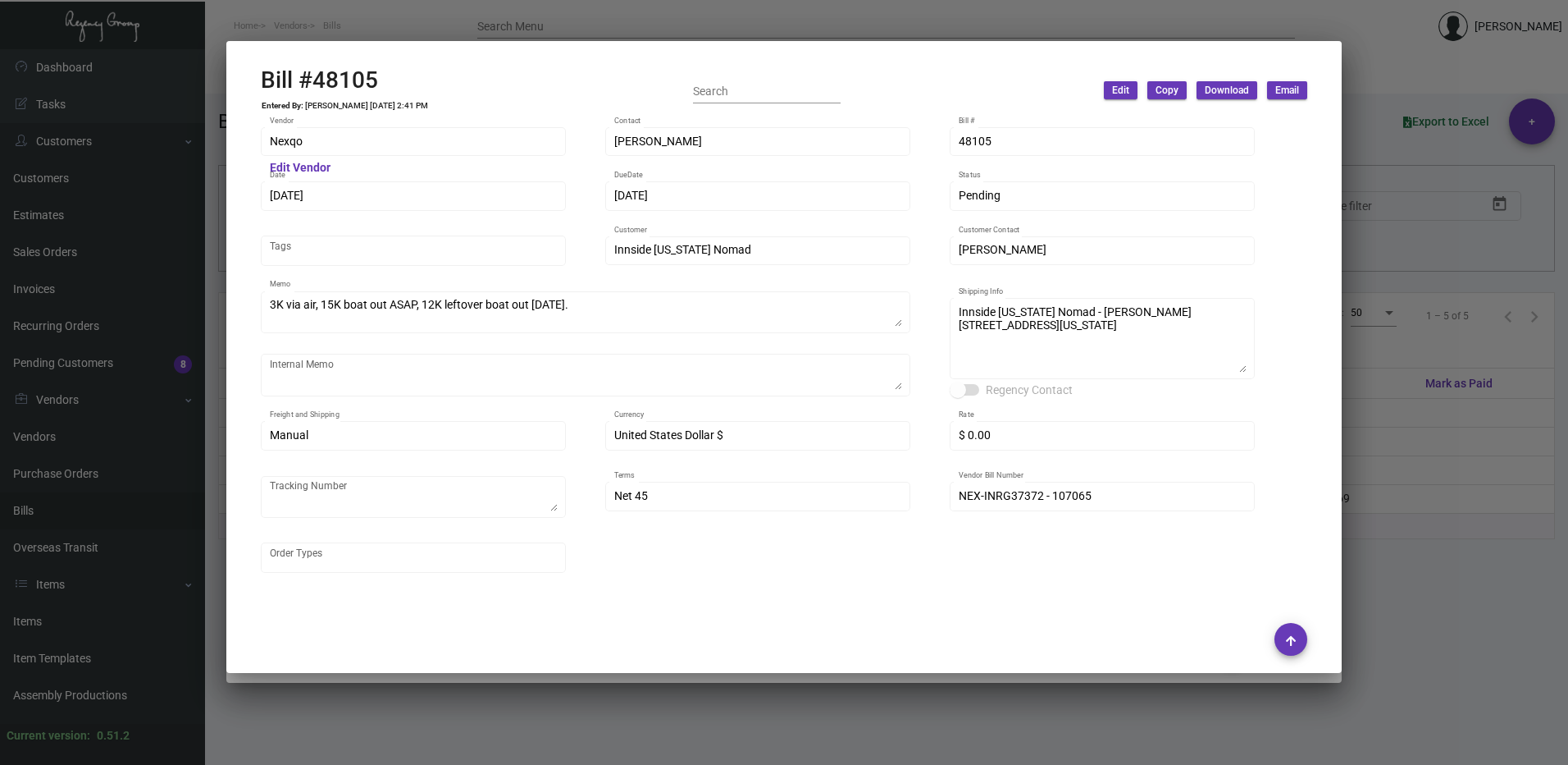
scroll to position [164, 0]
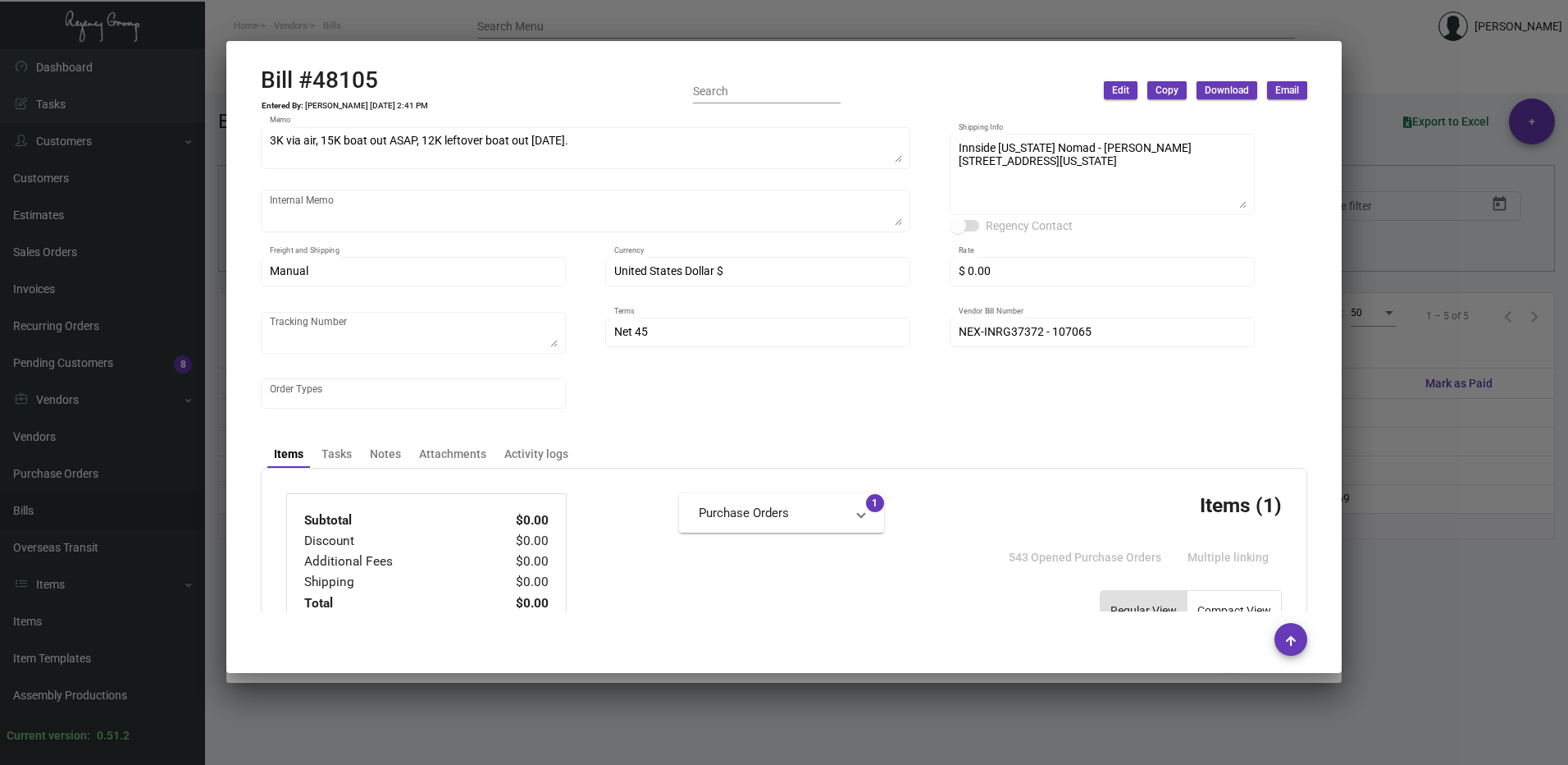
click at [1329, 388] on mat-dialog-container "Bill #48105 Entered By: [PERSON_NAME] [DATE] 2:41 PM Search Edit Copy Download …" at bounding box center [784, 357] width 1115 height 632
click at [1420, 372] on div at bounding box center [784, 382] width 1568 height 765
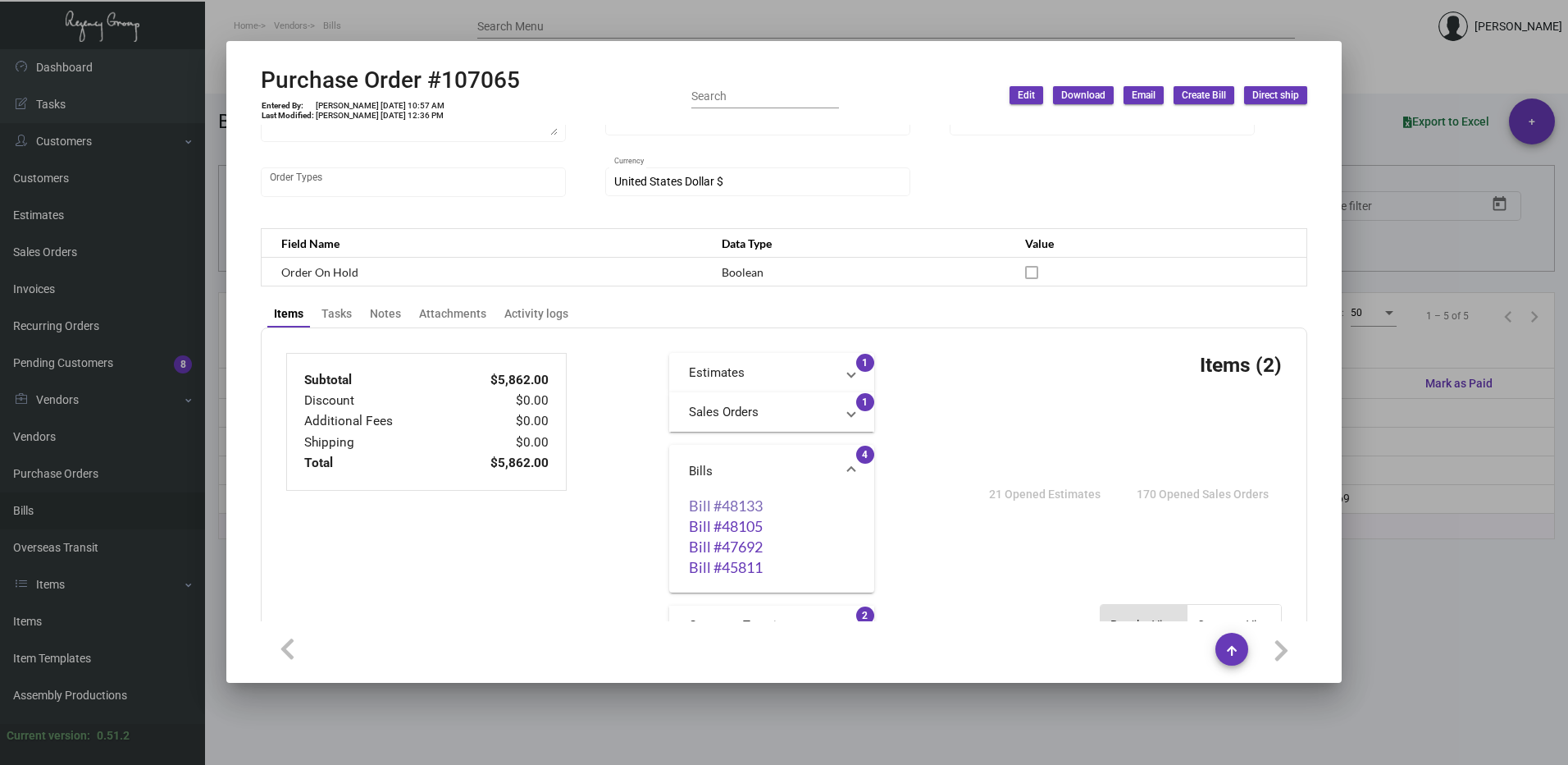
click at [745, 509] on link "Bill #48133" at bounding box center [772, 506] width 166 height 17
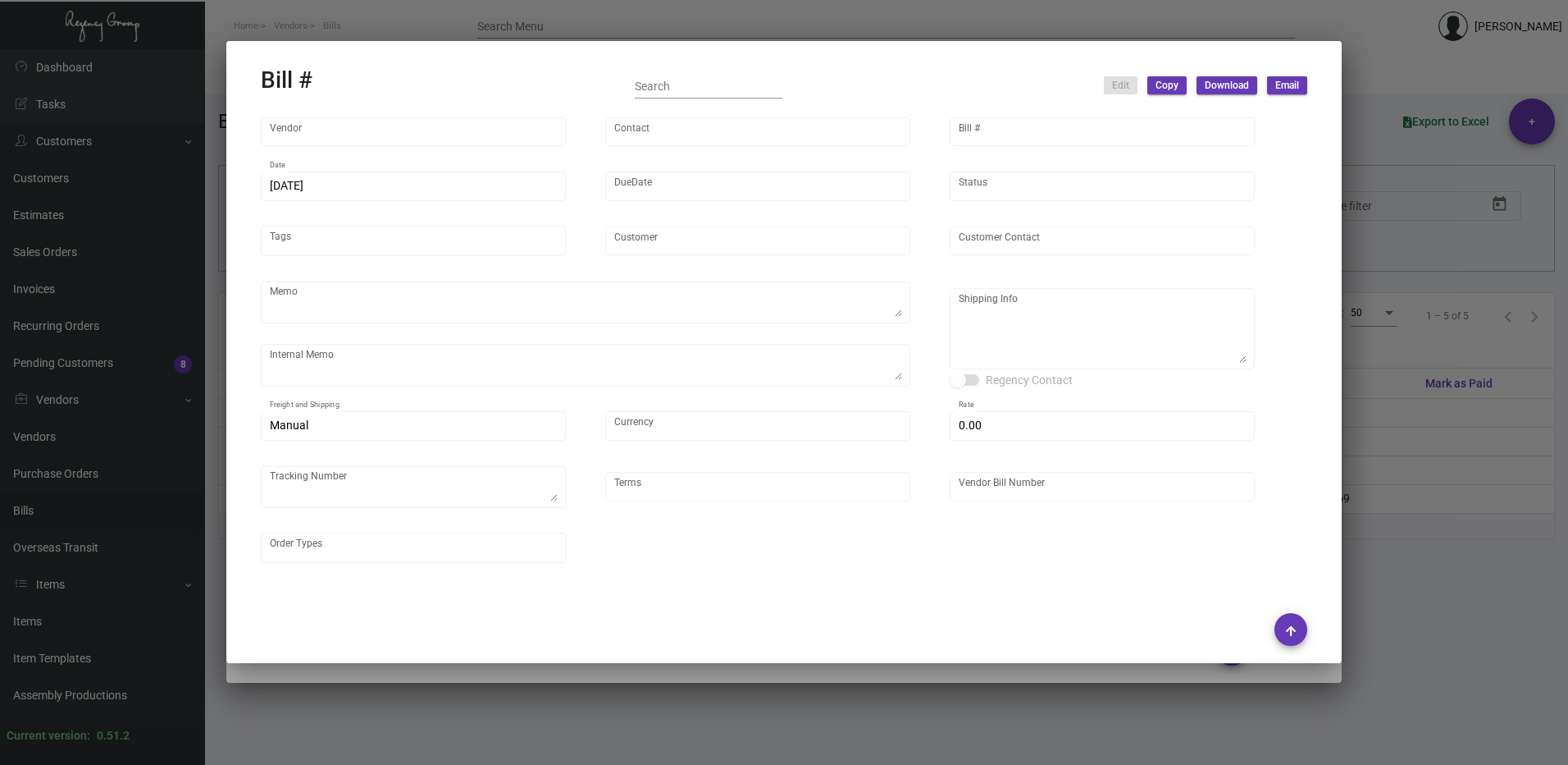
type input "Nexqo"
type input "[PERSON_NAME]"
type input "48133"
type input "[DATE]"
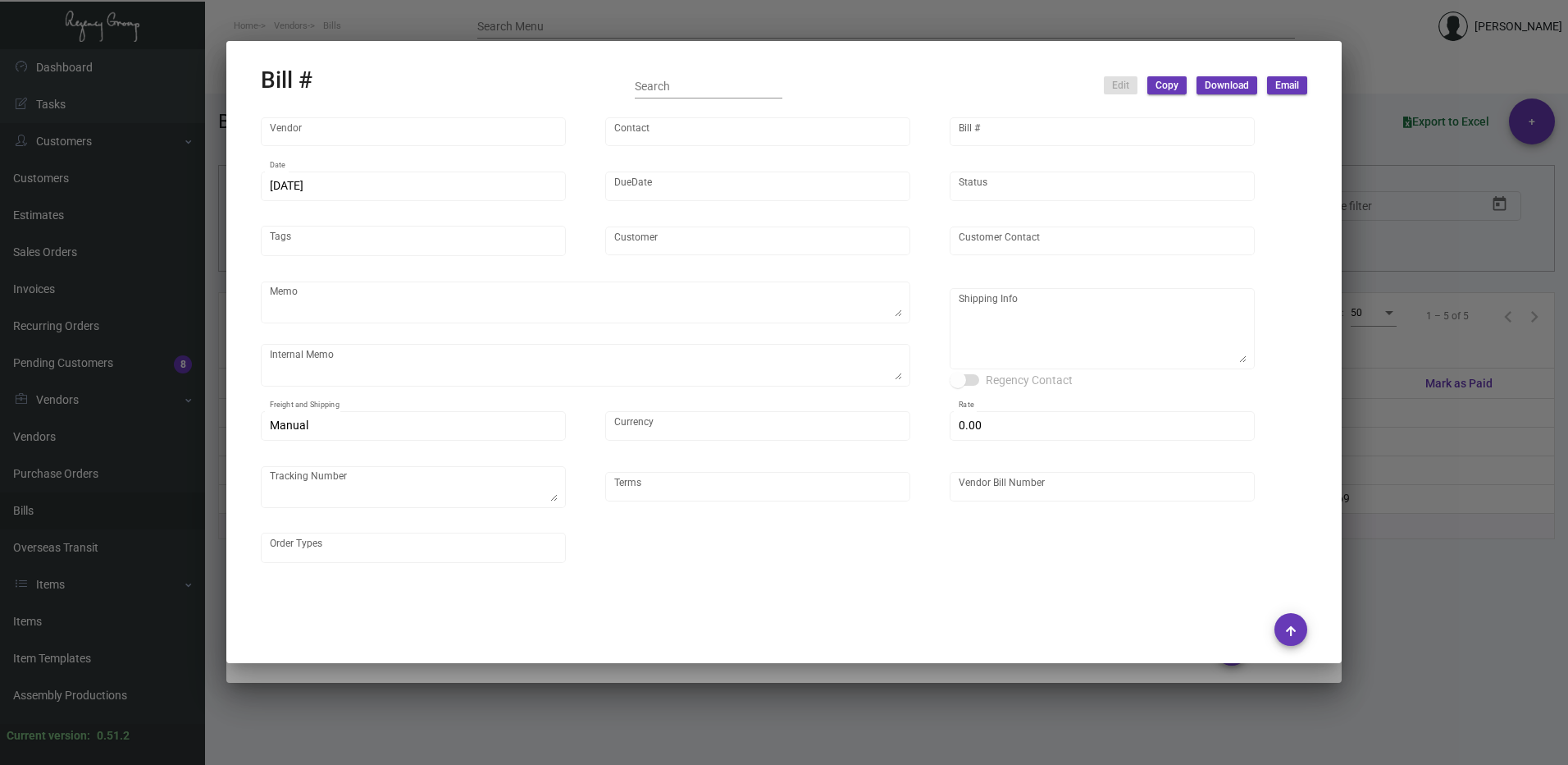
type input "Innside [US_STATE] Nomad"
type input "[PERSON_NAME]"
type textarea "3K via air, 15K boat out ASAP, 12K leftover boat out [DATE]."
type textarea "Innside [US_STATE] Nomad - [PERSON_NAME] [STREET_ADDRESS][US_STATE]"
type input "United States Dollar $"
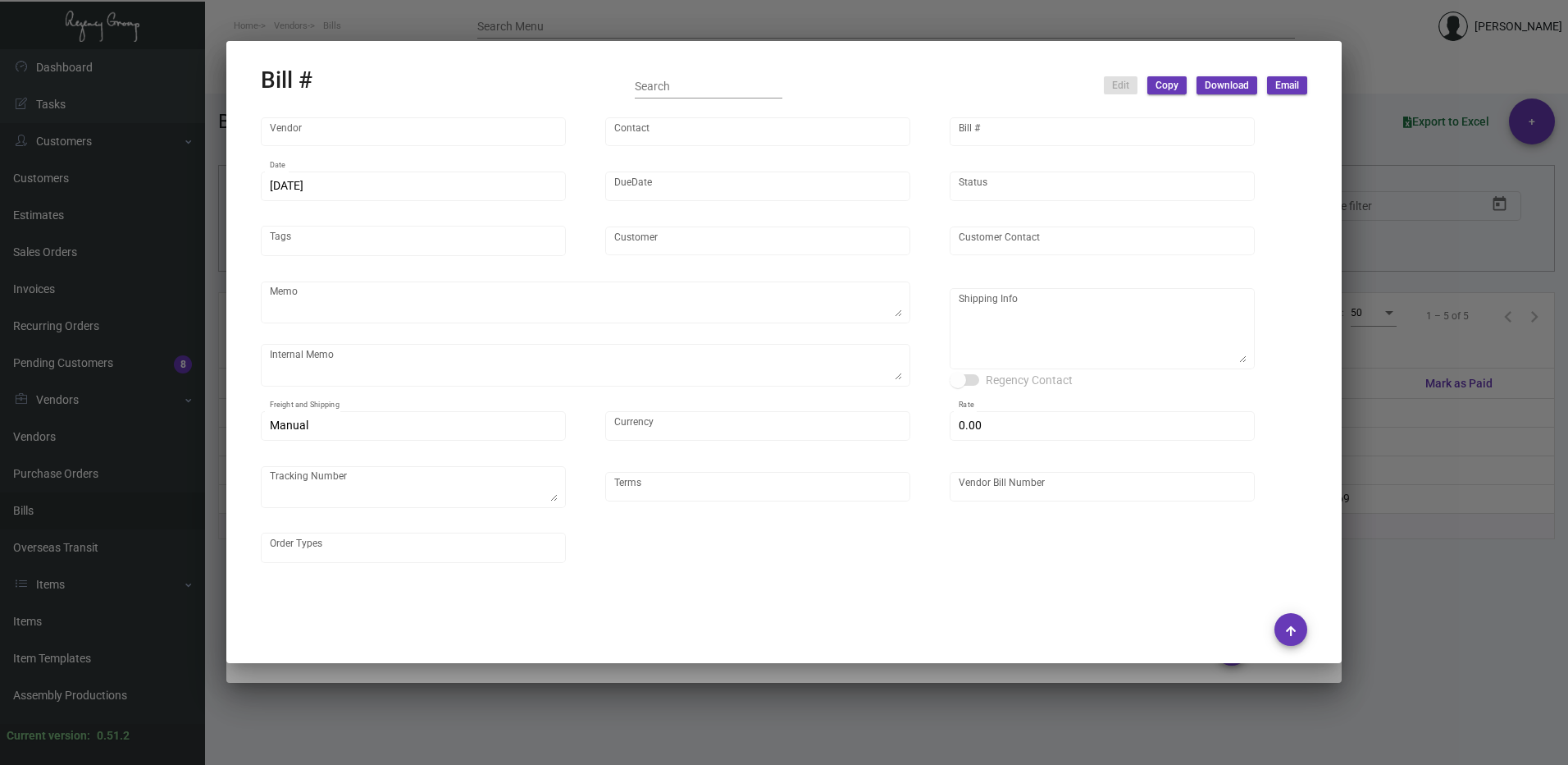
type input "$ 0.00"
type input "Net 45"
type input "NEX-INRG37389-14"
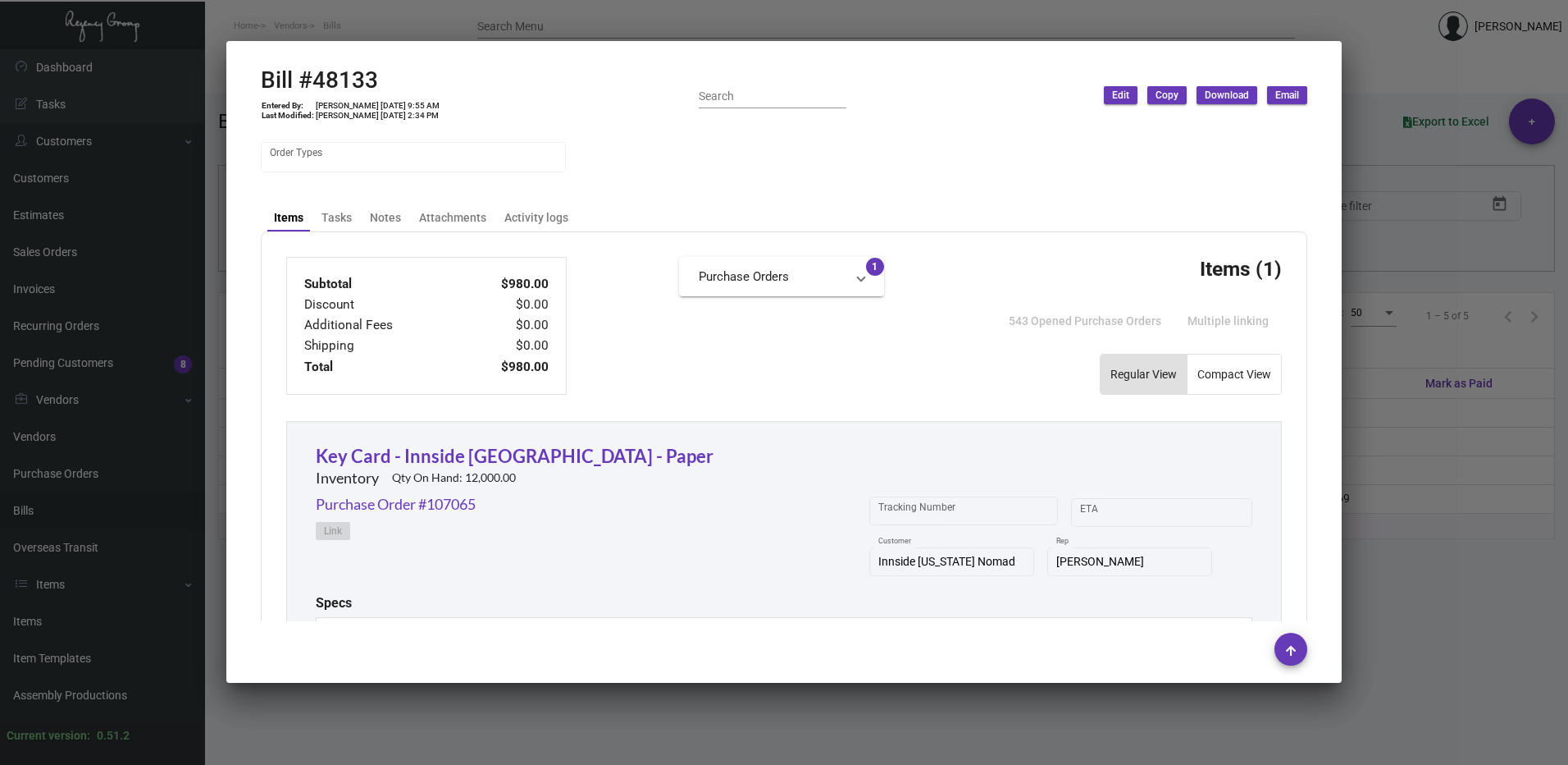
scroll to position [729, 0]
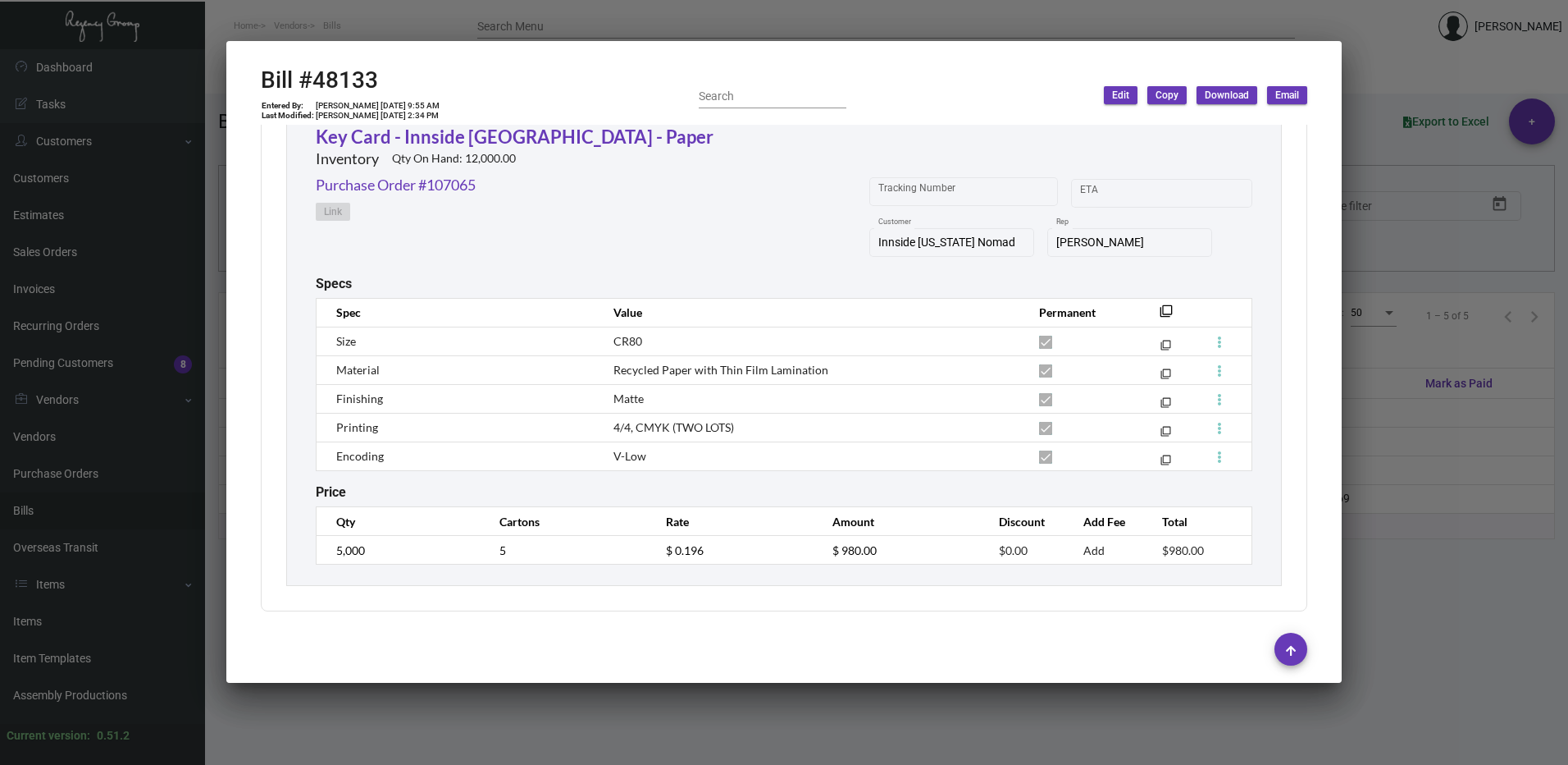
click at [1435, 317] on div at bounding box center [784, 382] width 1568 height 765
